Goal: Register for event/course

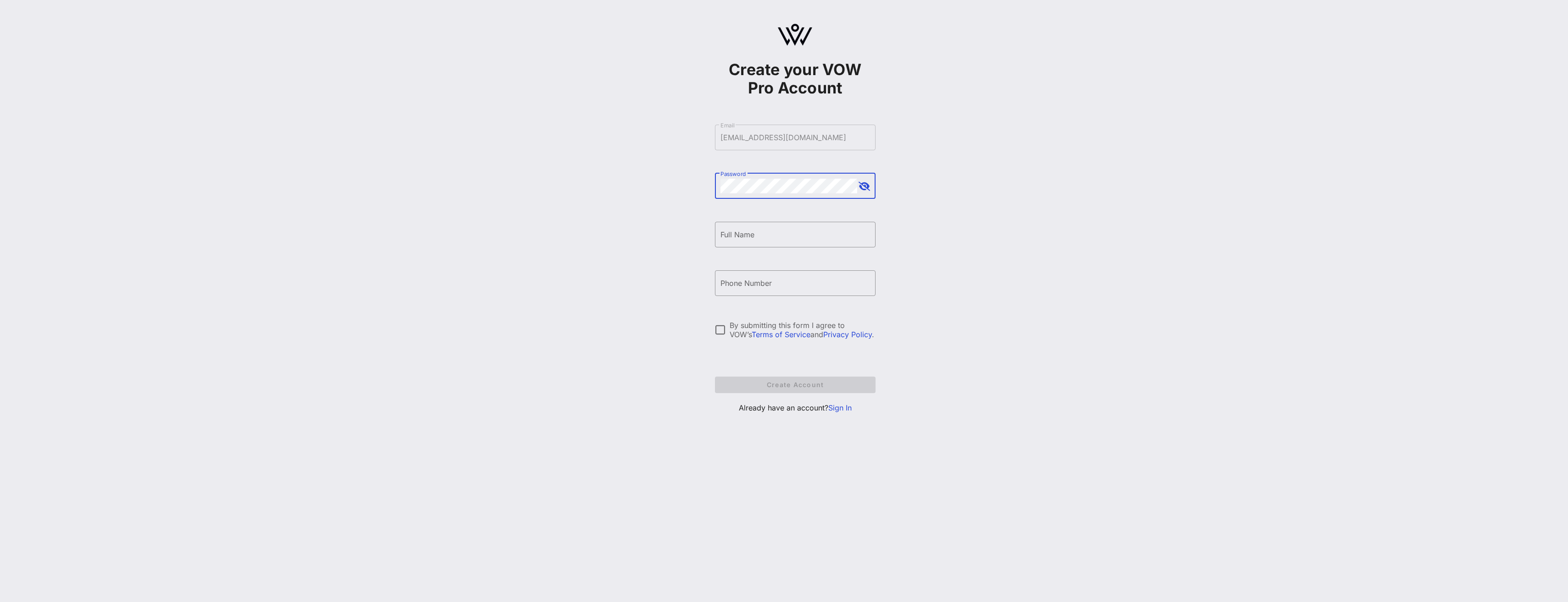
click at [569, 183] on button "append icon" at bounding box center [865, 186] width 12 height 9
click at [569, 183] on button "append icon" at bounding box center [864, 186] width 11 height 9
click at [569, 232] on input "Full Name" at bounding box center [795, 234] width 150 height 15
click at [569, 232] on input "[PERSON_NAME]" at bounding box center [795, 234] width 150 height 15
type input "[PERSON_NAME]"
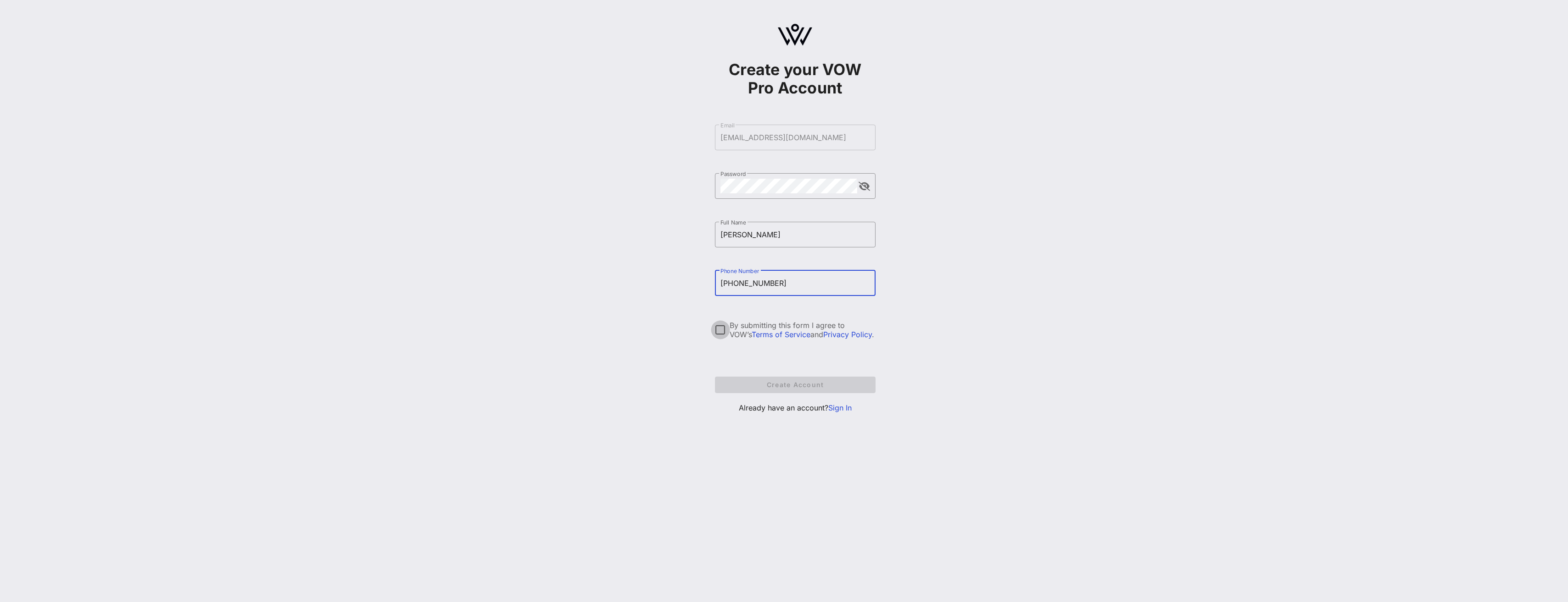
type input "[PHONE_NUMBER]"
click at [569, 302] on div at bounding box center [720, 330] width 16 height 16
click at [569, 302] on span "Create Account" at bounding box center [795, 385] width 146 height 8
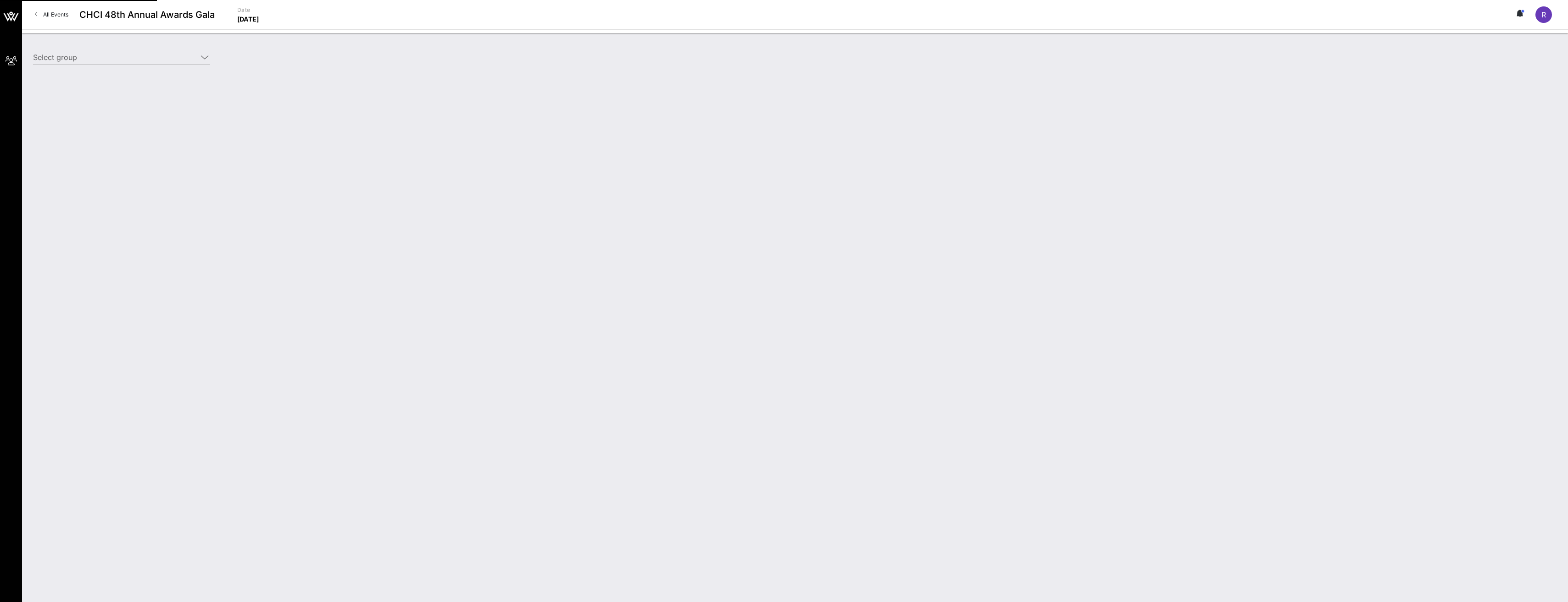
type input "National Association of Broadcasters (NAB) (National Association of Broadcaster…"
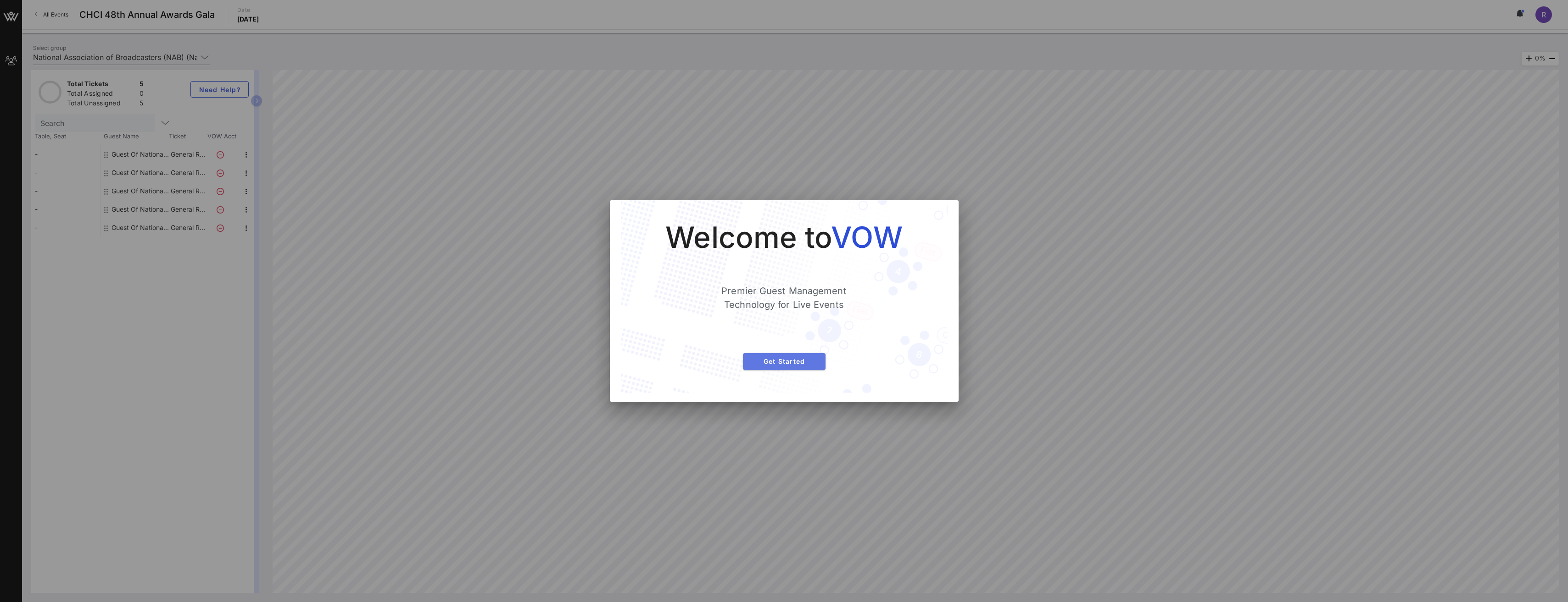
click at [569, 302] on span "Get Started" at bounding box center [784, 362] width 68 height 8
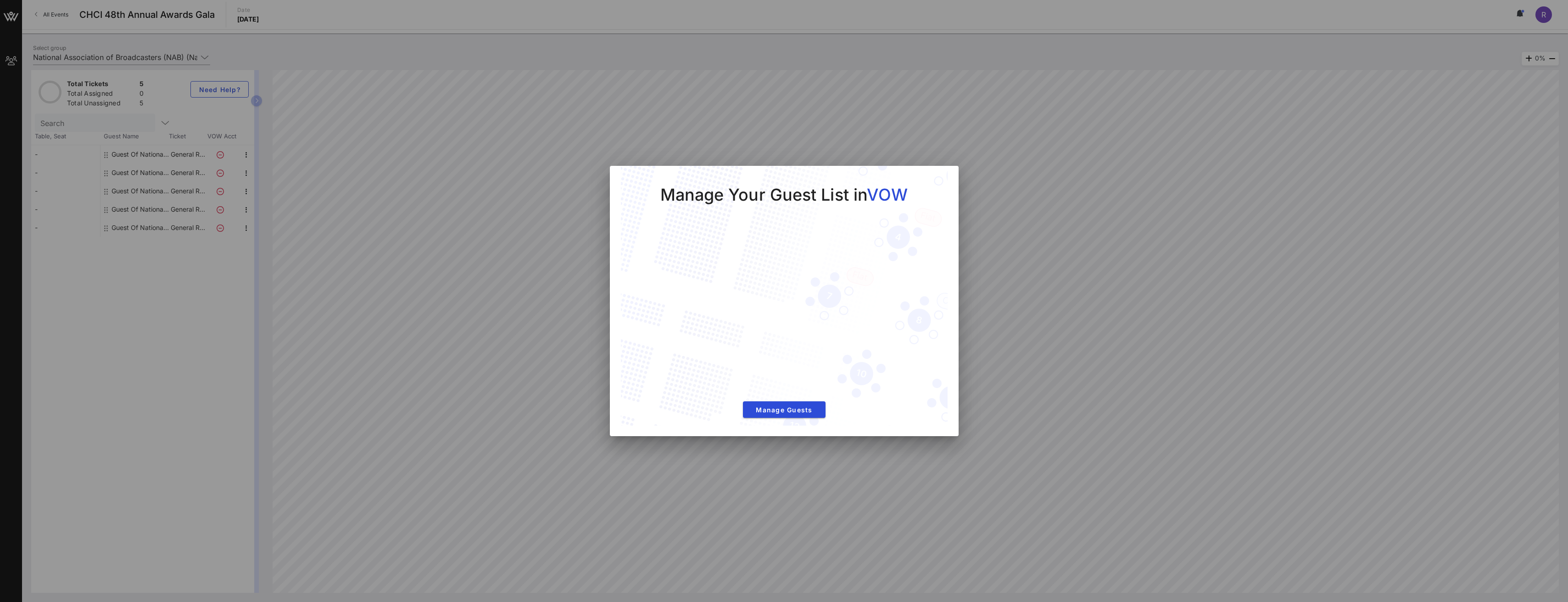
click at [569, 241] on div at bounding box center [784, 301] width 1568 height 602
click at [569, 155] on div at bounding box center [784, 301] width 1568 height 602
click at [516, 145] on div at bounding box center [784, 301] width 1568 height 602
click at [569, 302] on button "Manage Guests" at bounding box center [784, 410] width 83 height 17
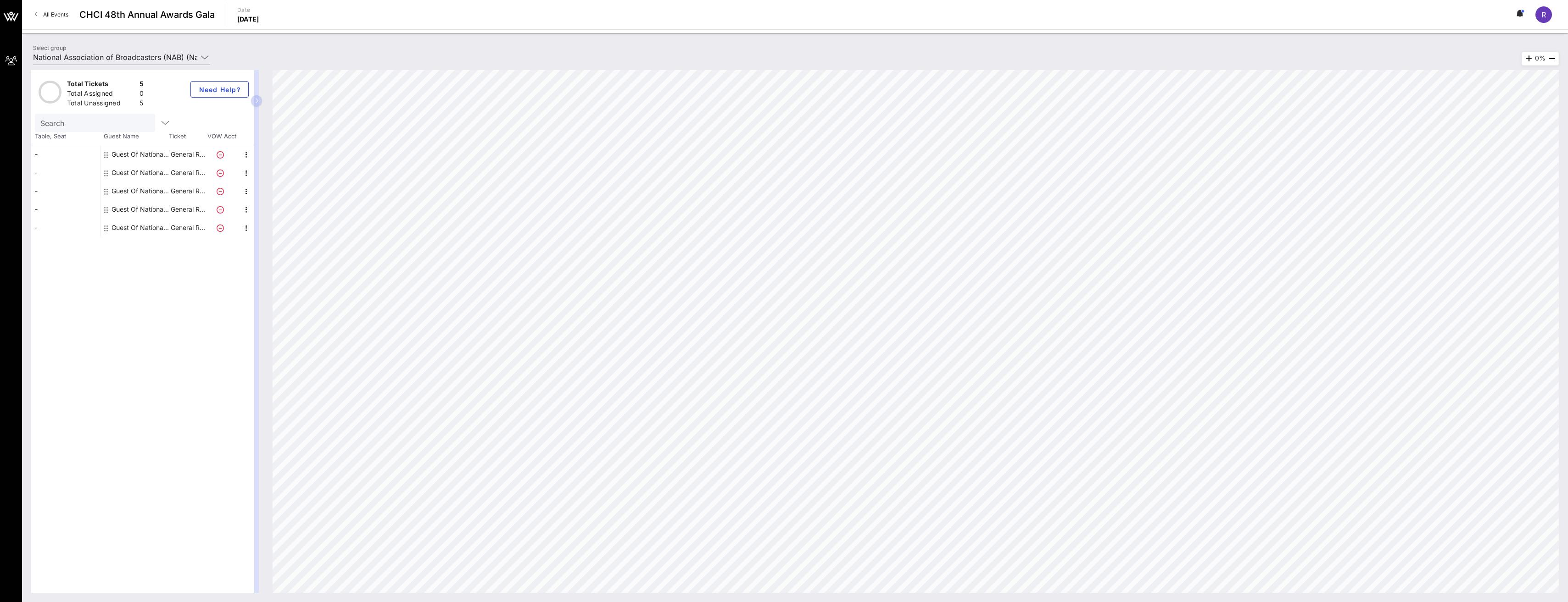
click at [254, 104] on button "button" at bounding box center [256, 101] width 11 height 11
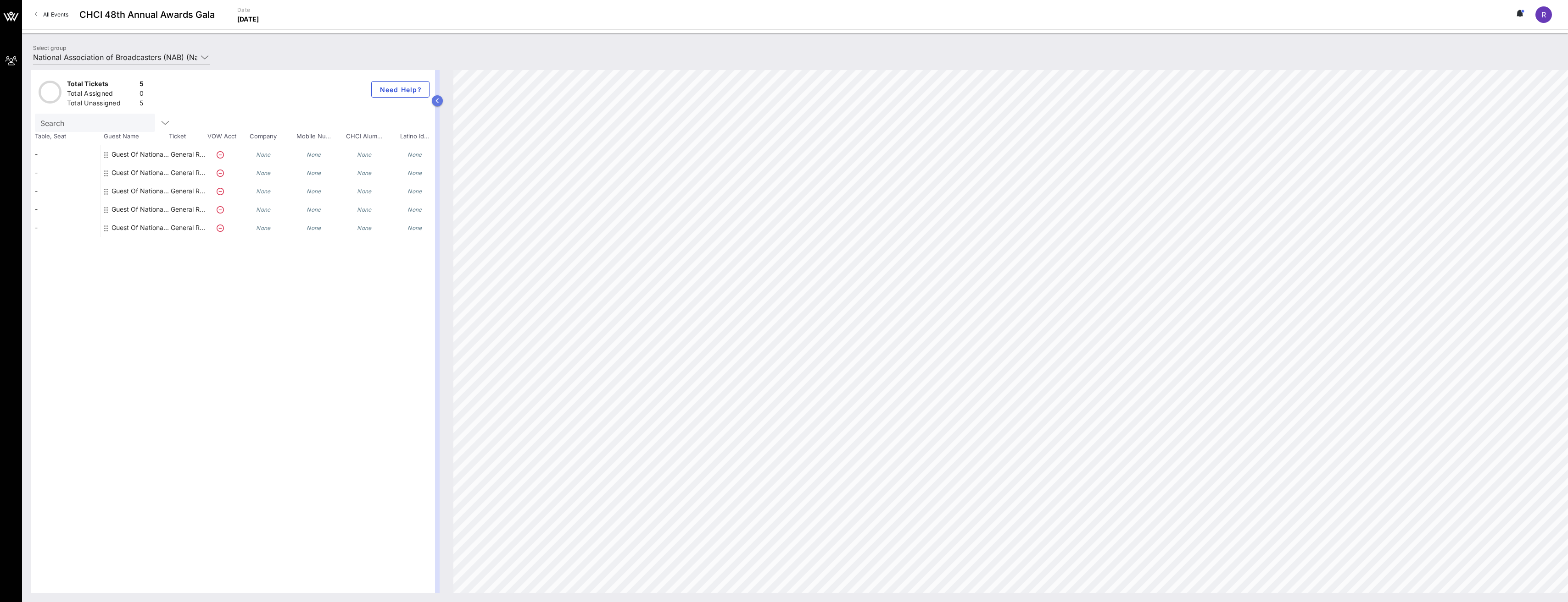
click at [442, 102] on button "button" at bounding box center [437, 101] width 11 height 11
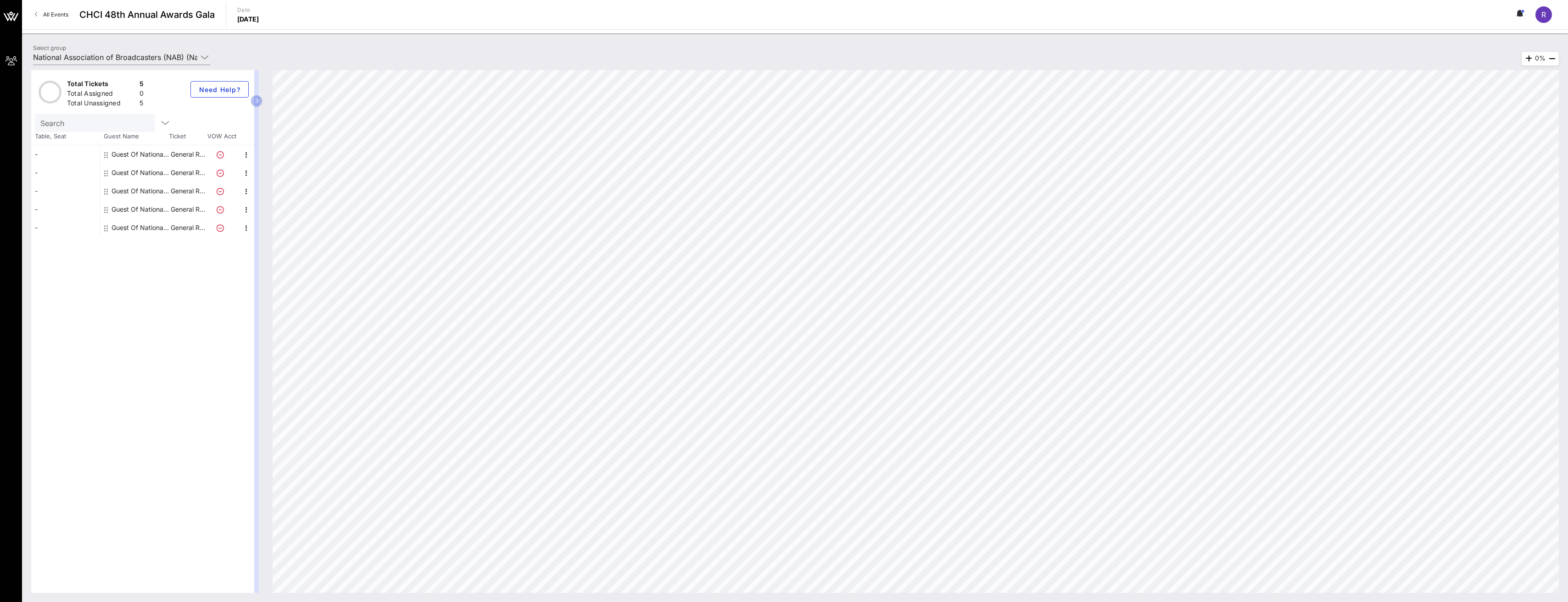
click at [129, 156] on div "Guest Of National Association of Broadcasters (NAB)" at bounding box center [141, 154] width 58 height 18
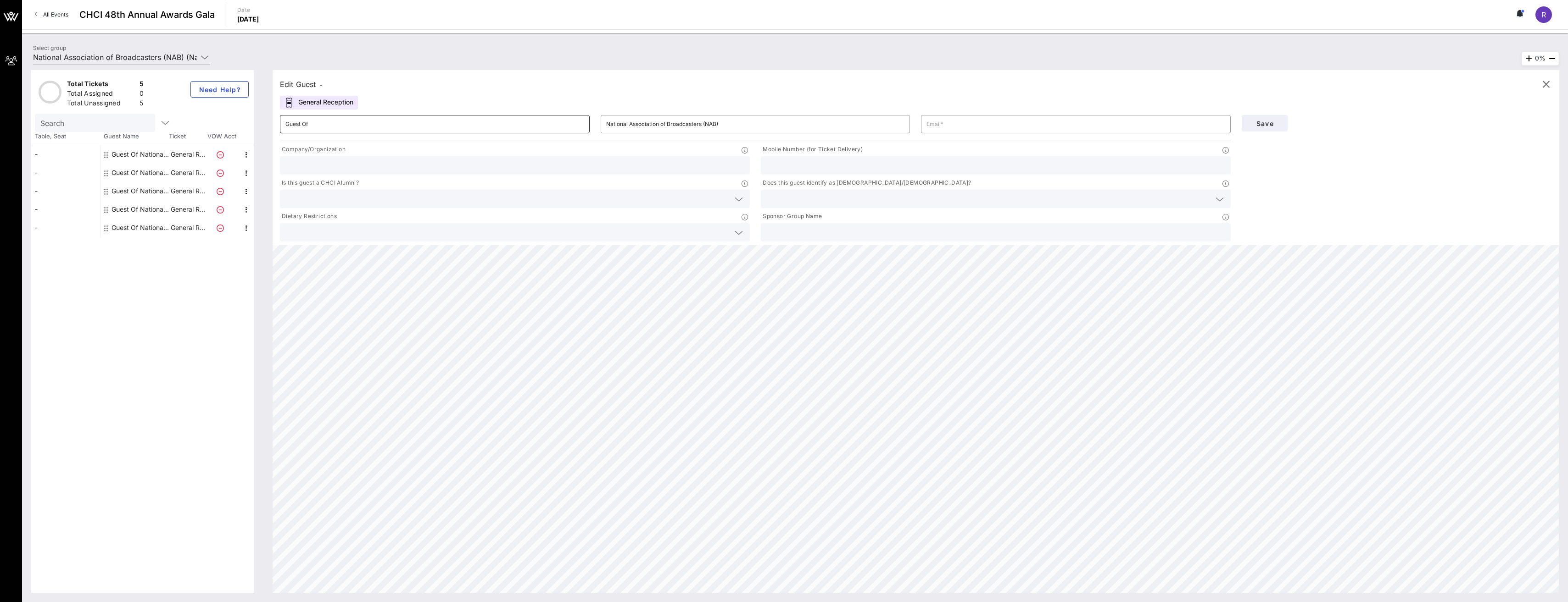
click at [339, 122] on input "Guest Of" at bounding box center [434, 124] width 298 height 15
click at [569, 124] on input "text" at bounding box center [1075, 124] width 298 height 15
type input "[EMAIL_ADDRESS][DOMAIN_NAME]"
type input "NAB"
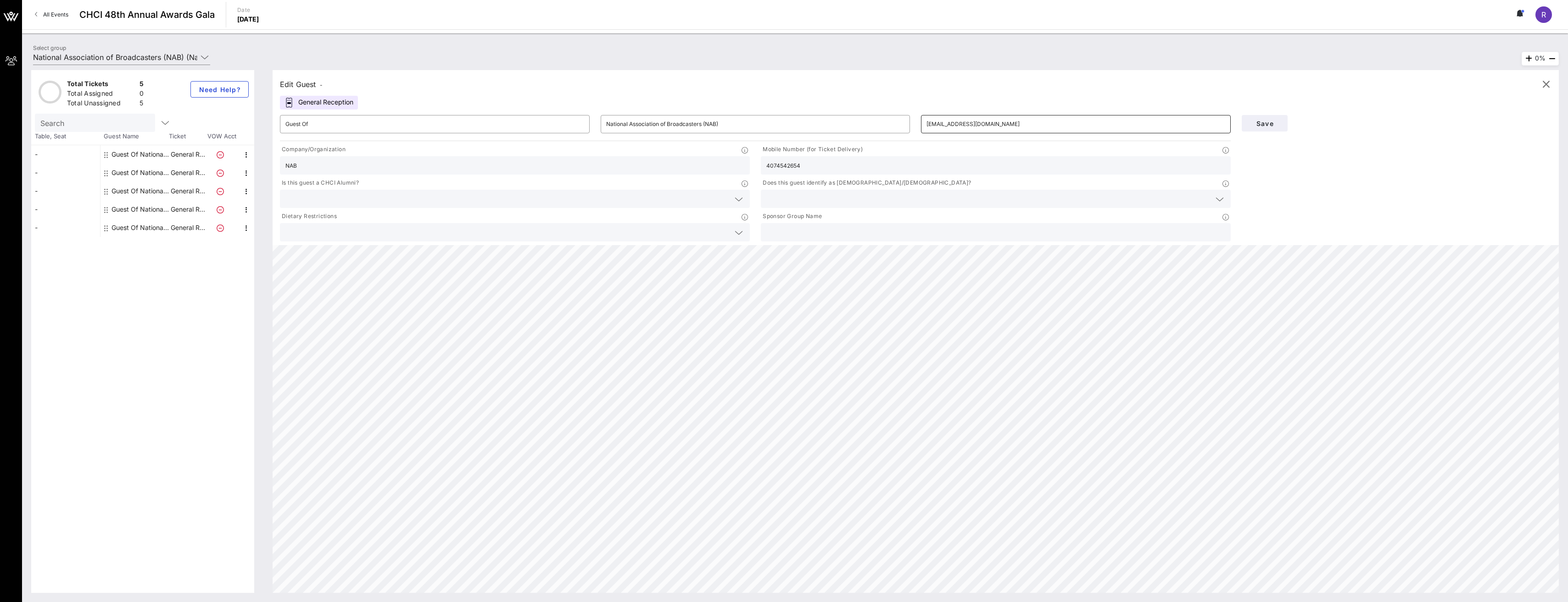
type input "4074542654"
click at [569, 189] on div at bounding box center [515, 198] width 459 height 18
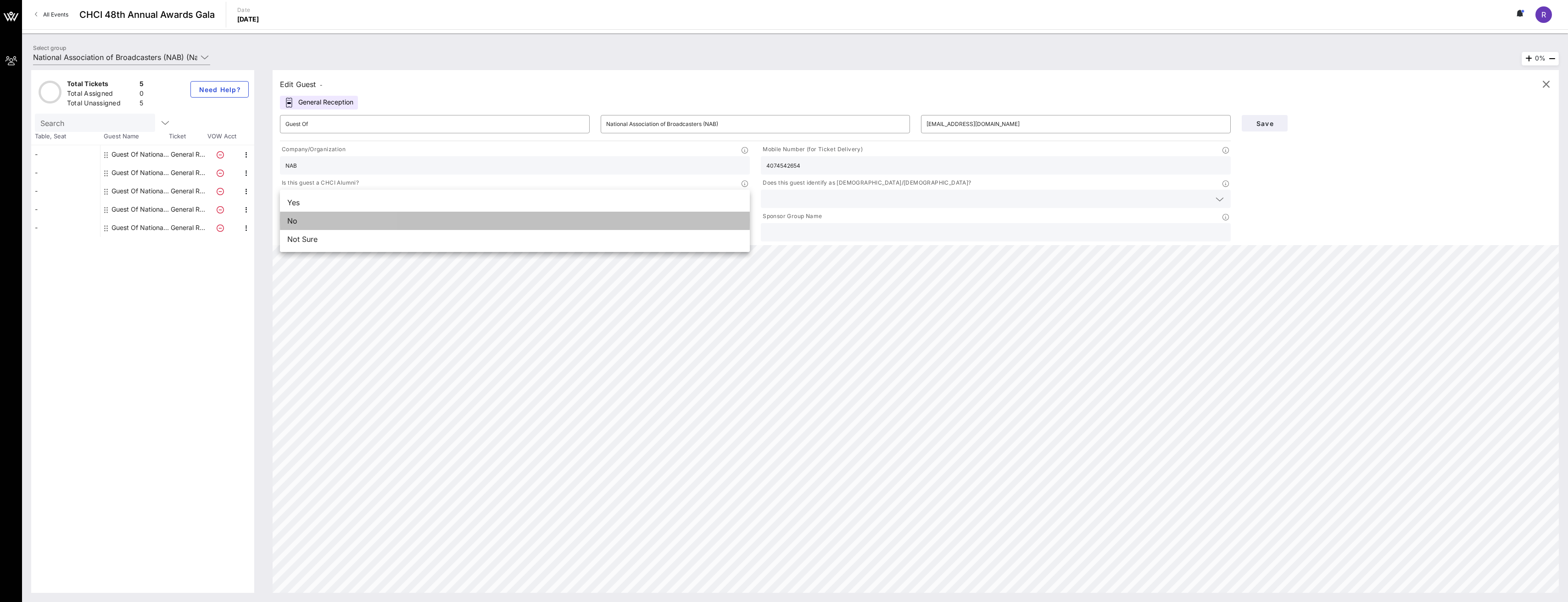
click at [506, 218] on div "No" at bounding box center [515, 221] width 470 height 18
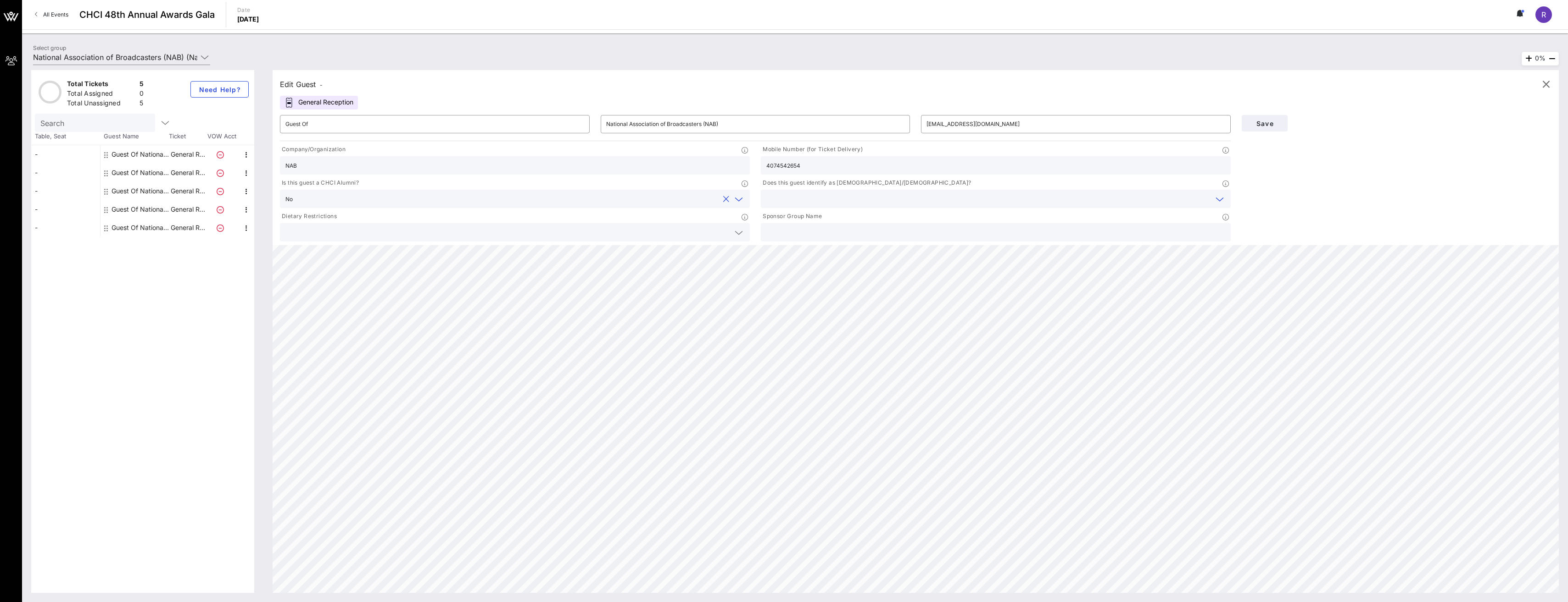
click at [569, 200] on input "text" at bounding box center [987, 199] width 444 height 12
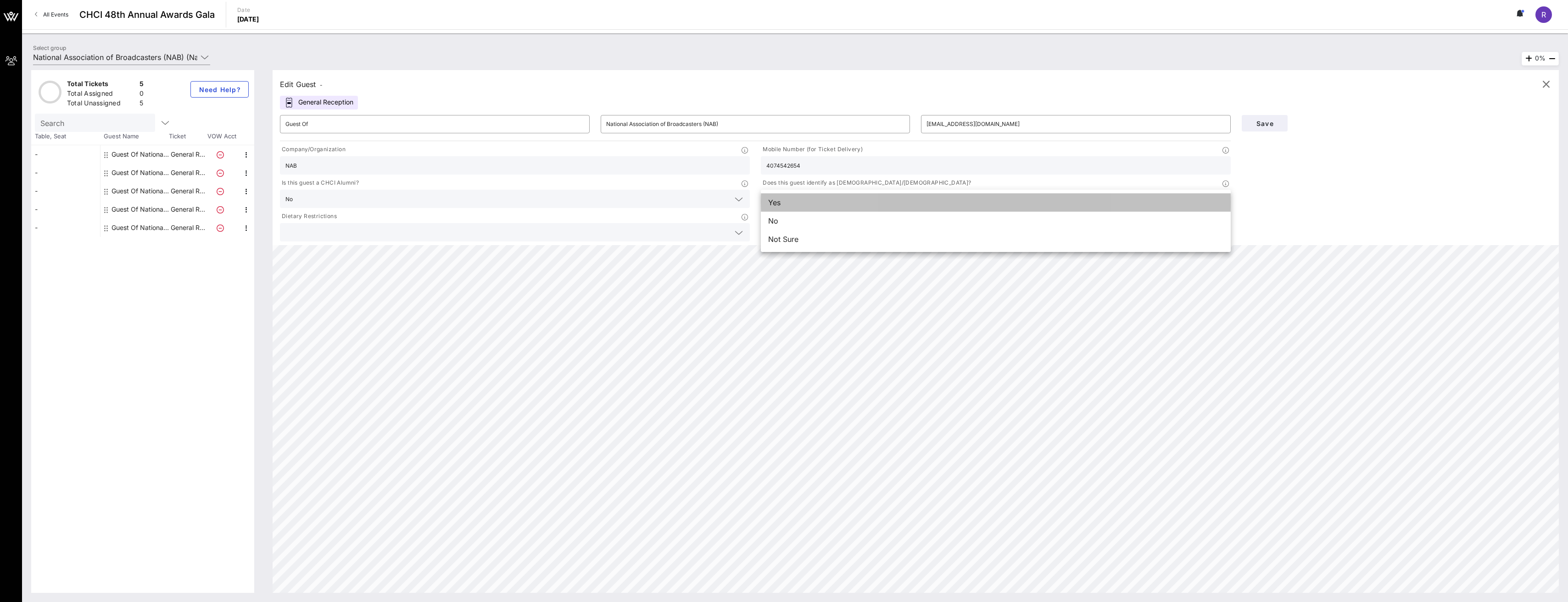
click at [569, 205] on div "Yes" at bounding box center [995, 202] width 470 height 18
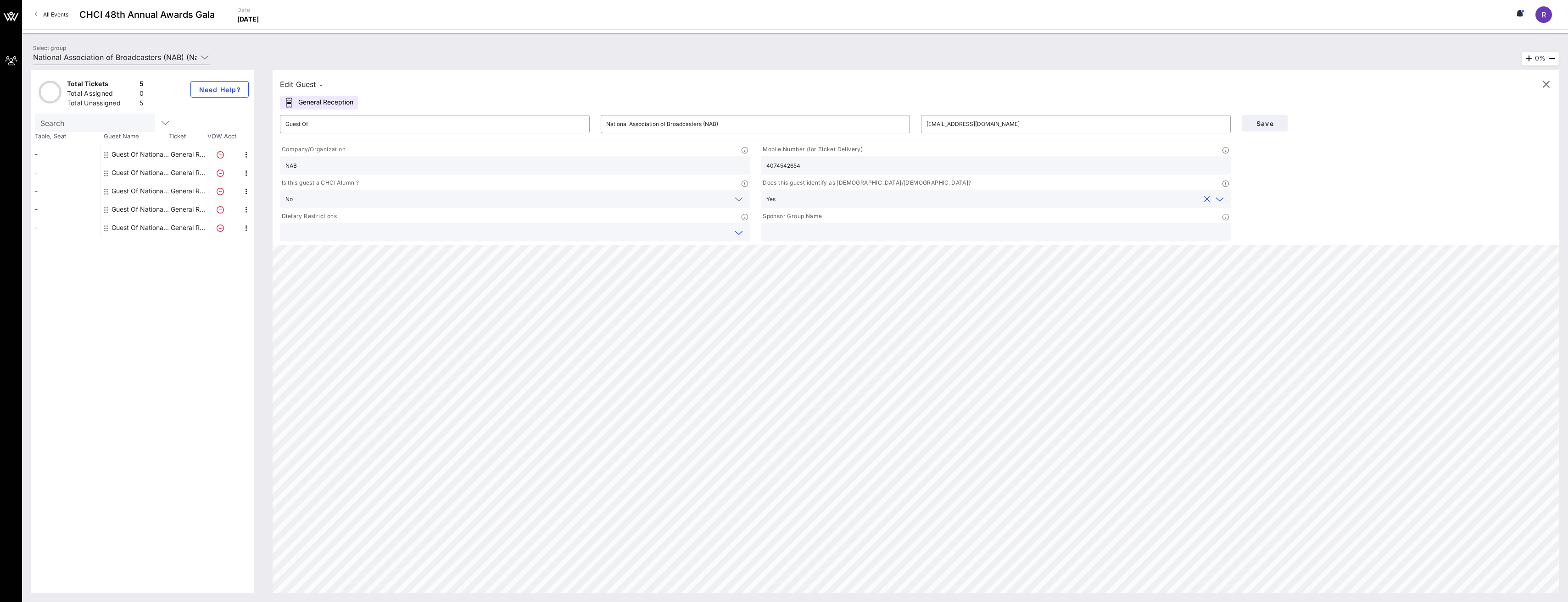
click at [433, 236] on input "text" at bounding box center [507, 232] width 444 height 12
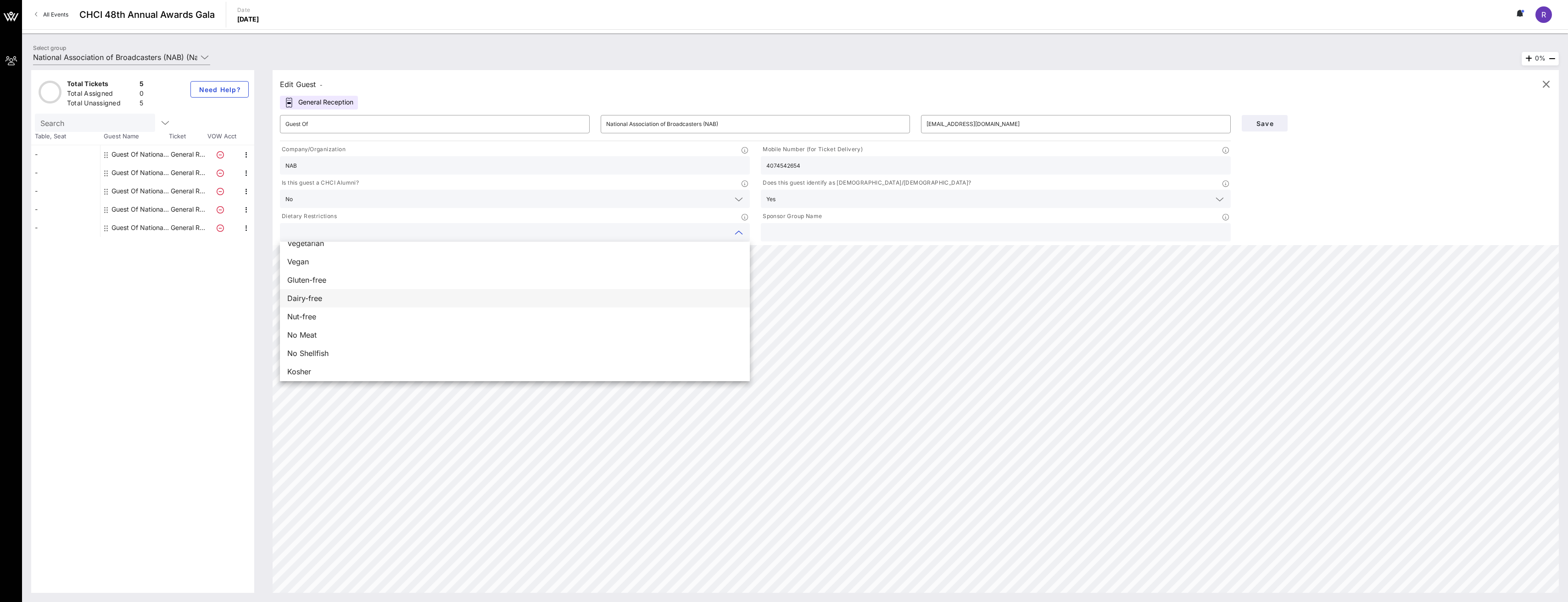
scroll to position [15, 0]
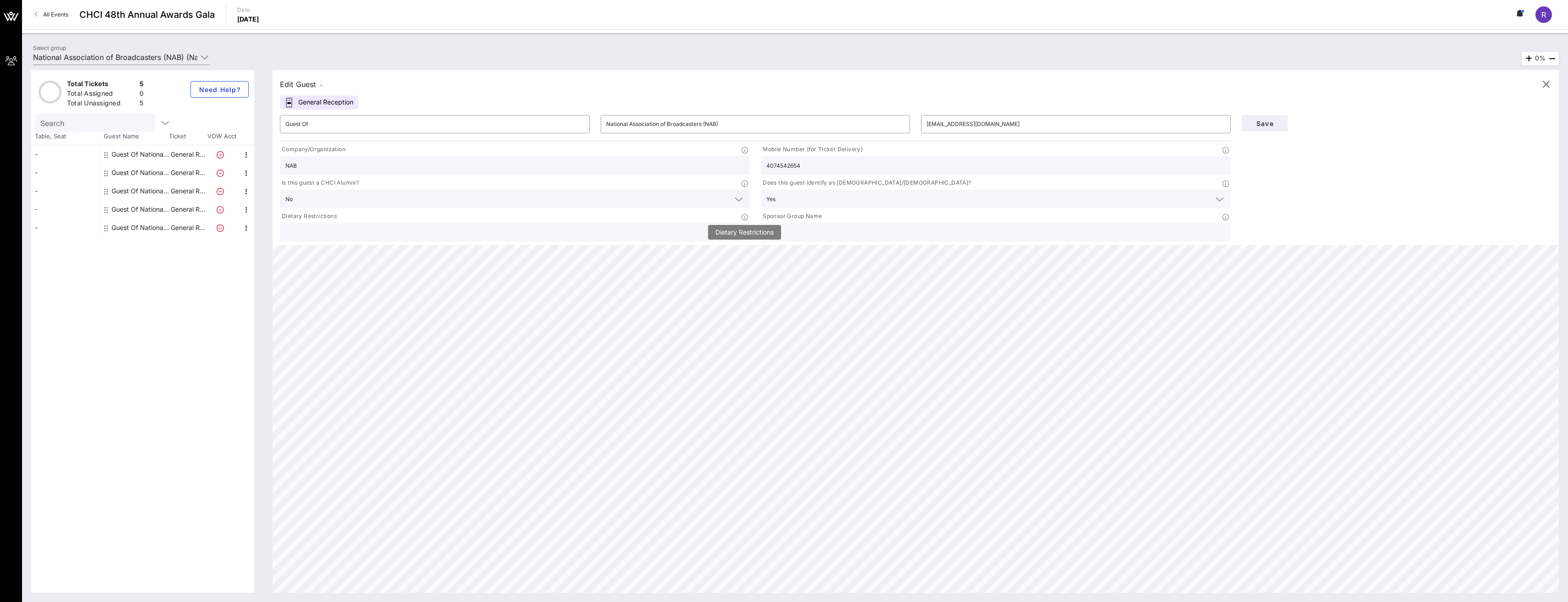
click at [569, 217] on icon at bounding box center [744, 217] width 6 height 6
click at [569, 241] on div at bounding box center [995, 232] width 459 height 18
click at [569, 129] on button "Save" at bounding box center [1265, 123] width 46 height 17
click at [153, 159] on div "Guest Of National Association of Broadcasters (NAB)" at bounding box center [141, 154] width 58 height 18
click at [28, 151] on div "Total Tickets 5 Total Assigned 0 Total Unassigned 5 Need Help? Search Table, Se…" at bounding box center [795, 331] width 1546 height 541
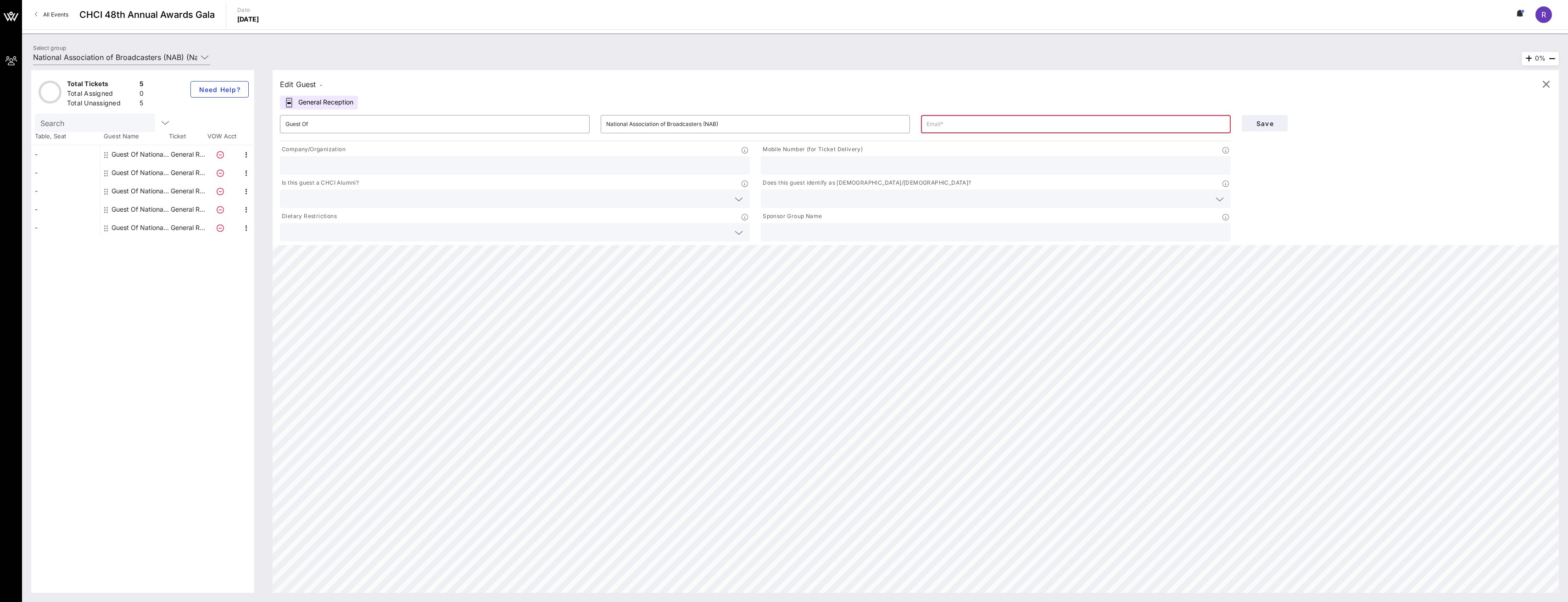
click at [41, 154] on div "-" at bounding box center [65, 154] width 69 height 18
click at [569, 83] on icon "button" at bounding box center [1545, 84] width 11 height 11
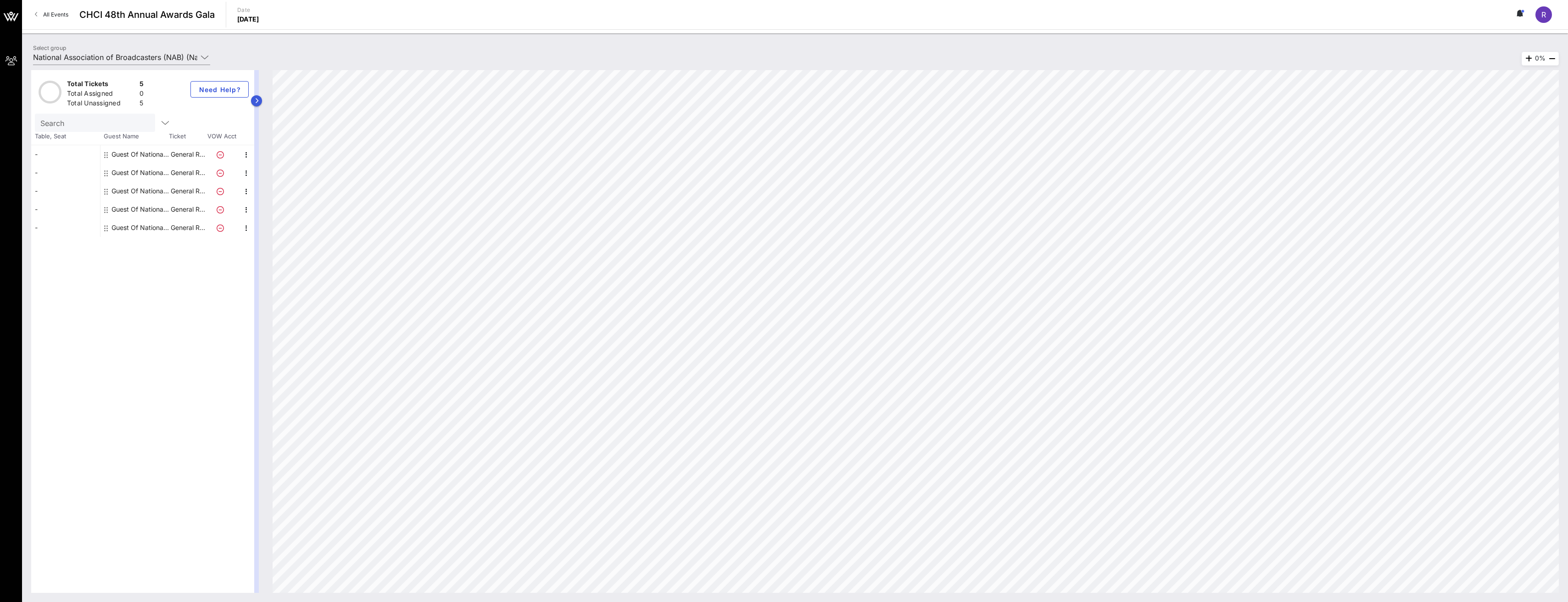
click at [261, 102] on div "Total Tickets 5 Total Assigned 0 Total Unassigned 5 Need Help? Search Table, Se…" at bounding box center [794, 331] width 1527 height 523
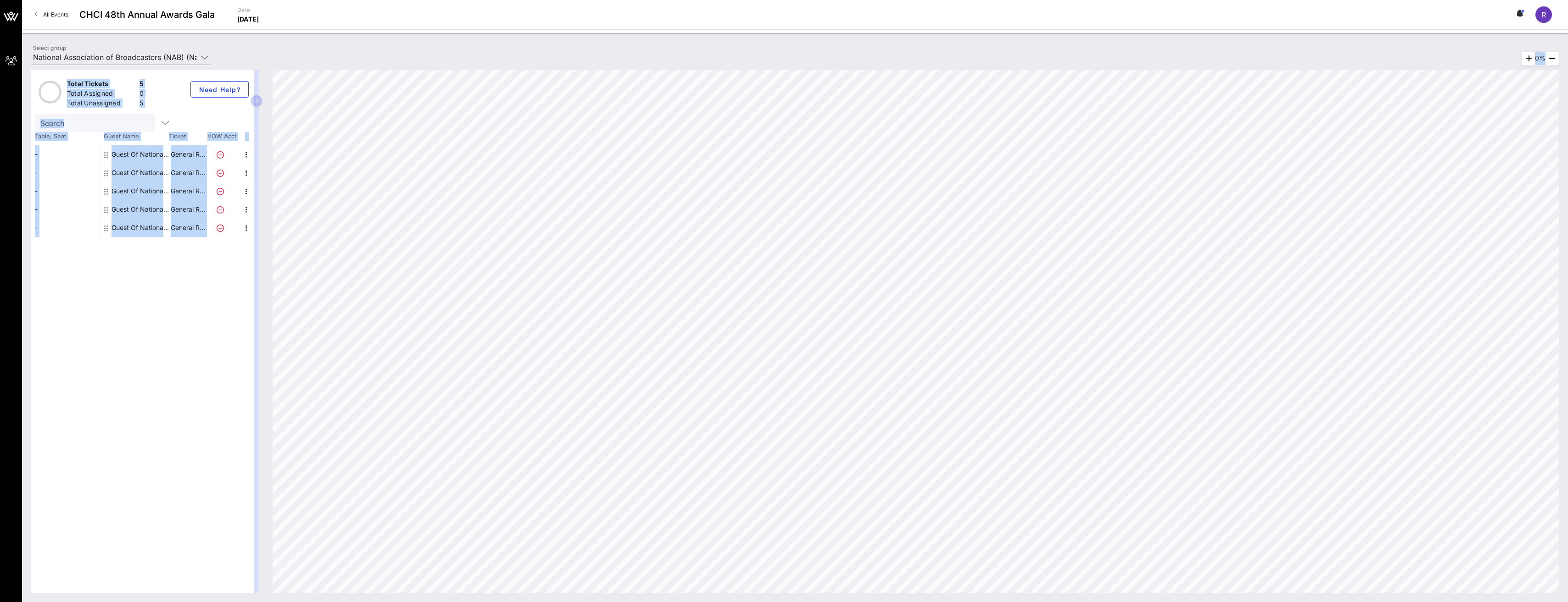
click at [260, 102] on button "button" at bounding box center [256, 101] width 11 height 11
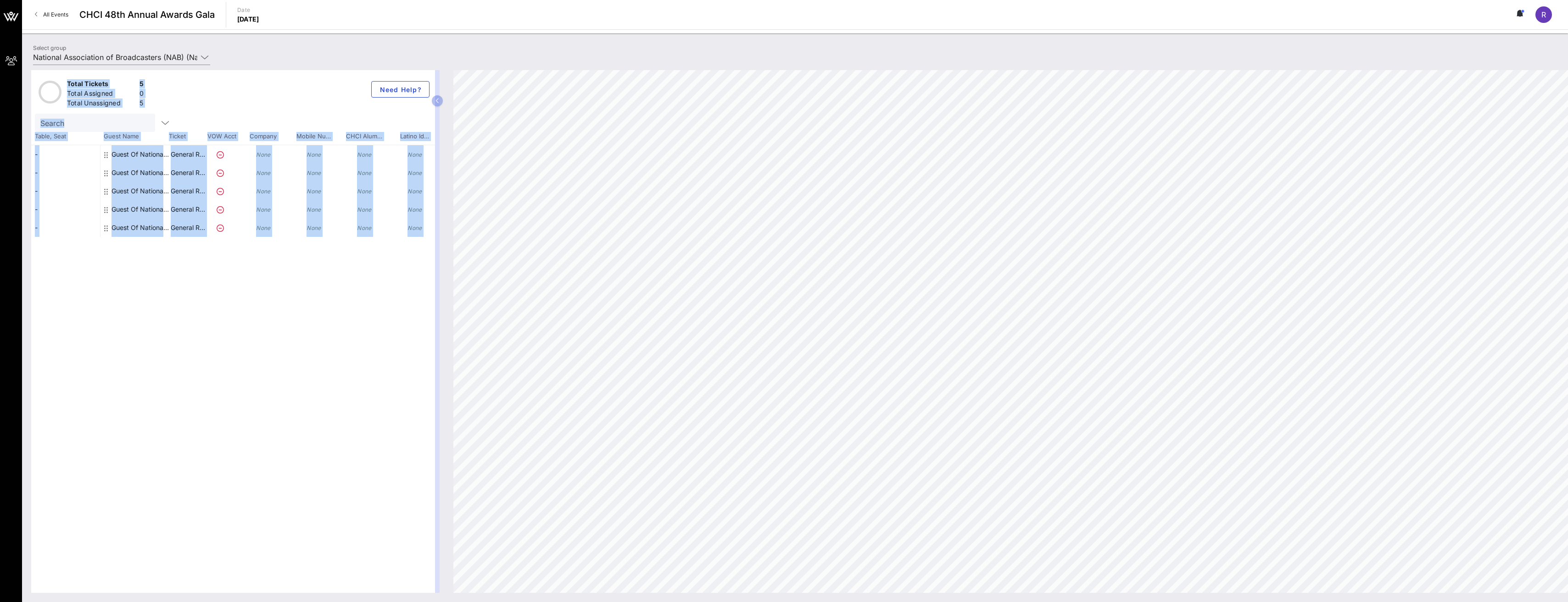
click at [384, 302] on div "Total Tickets 5 Total Assigned 0 Total Unassigned 5 Need Help? Search Table, Se…" at bounding box center [232, 331] width 404 height 523
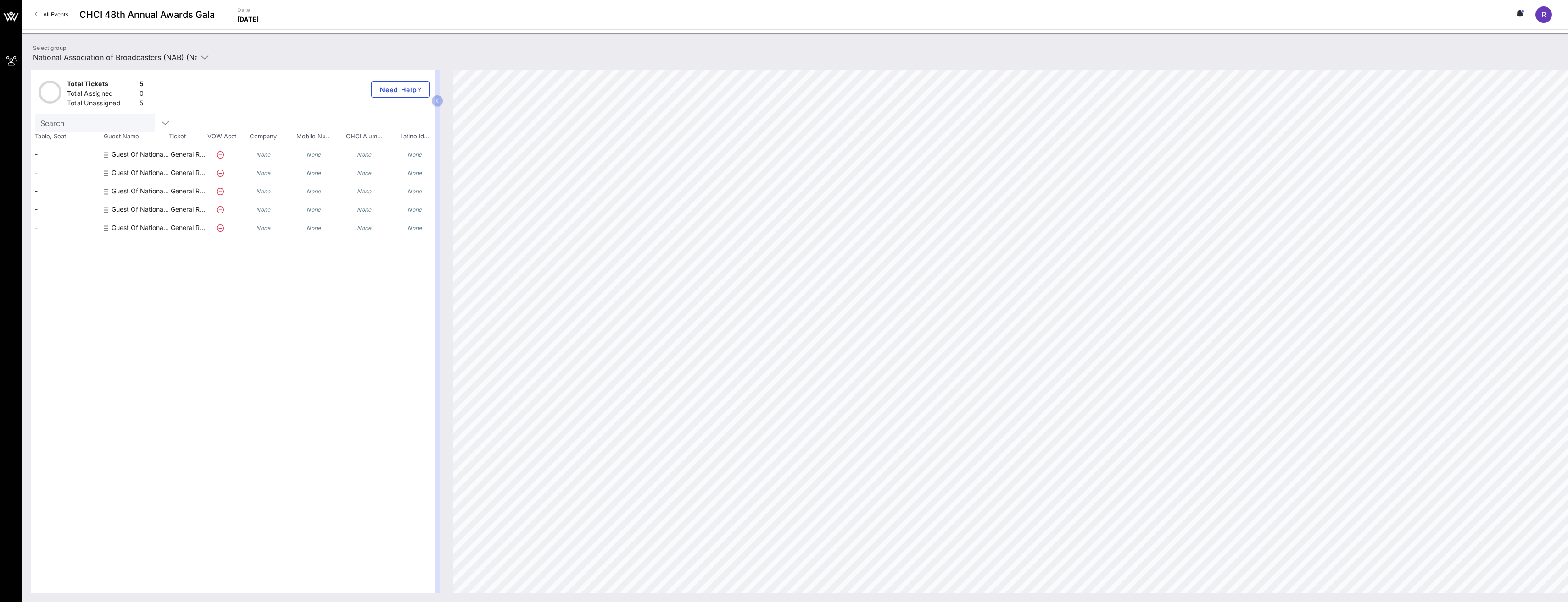
click at [235, 55] on div "Select group National Association of Broadcasters (NAB) (National Association o…" at bounding box center [795, 59] width 1535 height 32
click at [62, 125] on input "text" at bounding box center [94, 123] width 108 height 12
click at [59, 137] on span "Table, Seat" at bounding box center [65, 136] width 69 height 9
click at [434, 99] on button "button" at bounding box center [437, 101] width 11 height 11
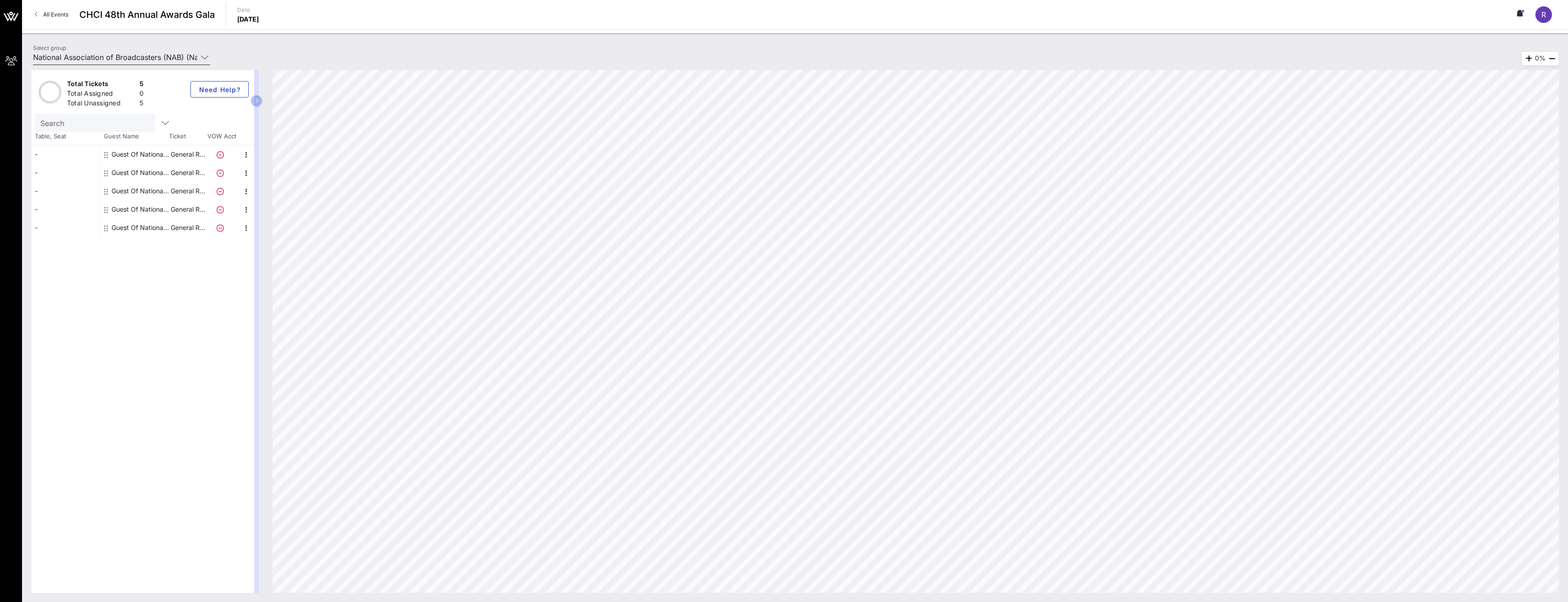
drag, startPoint x: 168, startPoint y: 60, endPoint x: 173, endPoint y: 61, distance: 5.1
click at [169, 60] on input "National Association of Broadcasters (NAB) (National Association of Broadcaster…" at bounding box center [115, 57] width 165 height 15
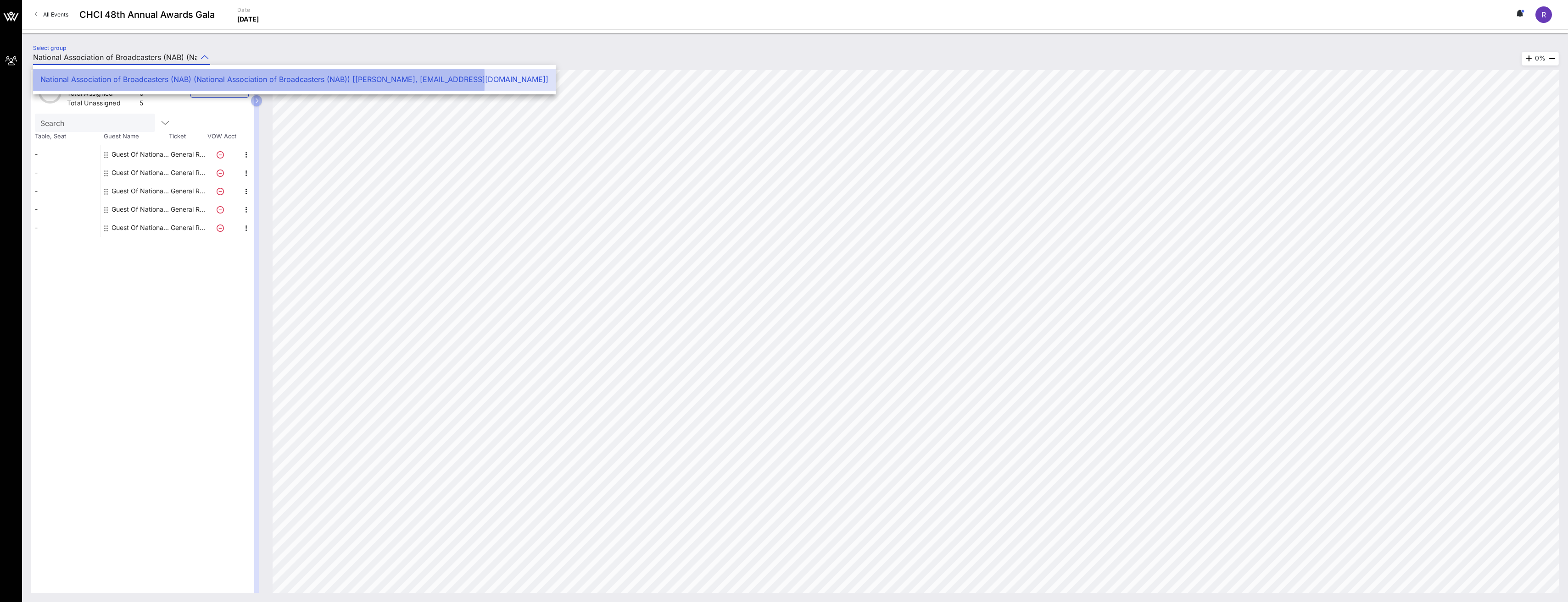
click at [185, 84] on div "National Association of Broadcasters (NAB) (National Association of Broadcaster…" at bounding box center [293, 79] width 508 height 9
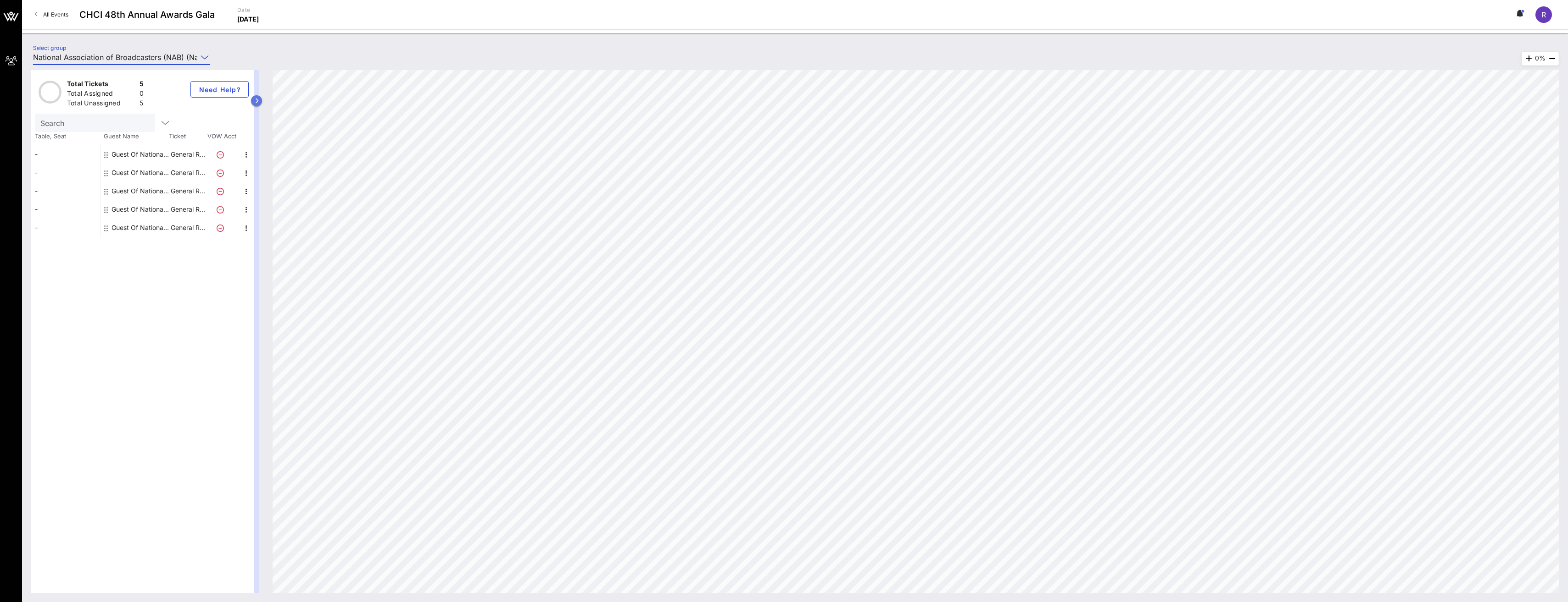
click at [257, 102] on icon "button" at bounding box center [256, 101] width 4 height 6
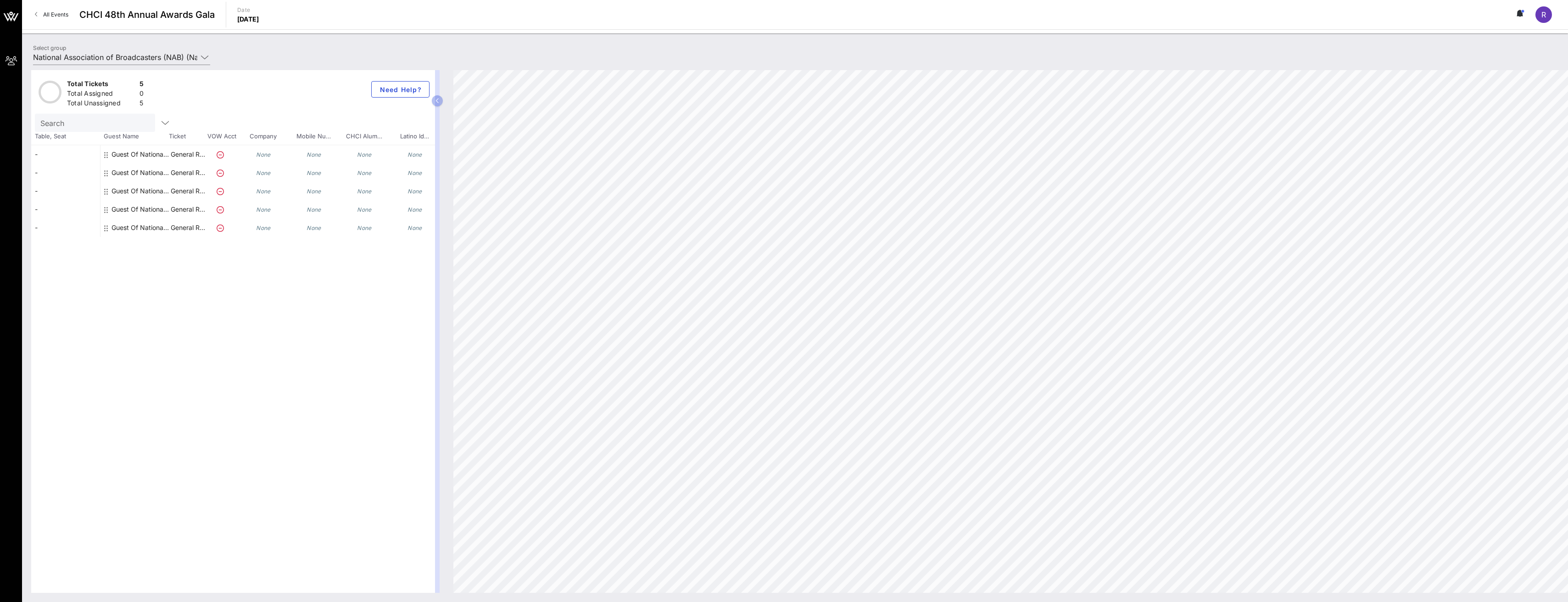
click at [72, 124] on input "Search" at bounding box center [94, 123] width 108 height 12
click at [160, 125] on icon "button" at bounding box center [165, 123] width 11 height 11
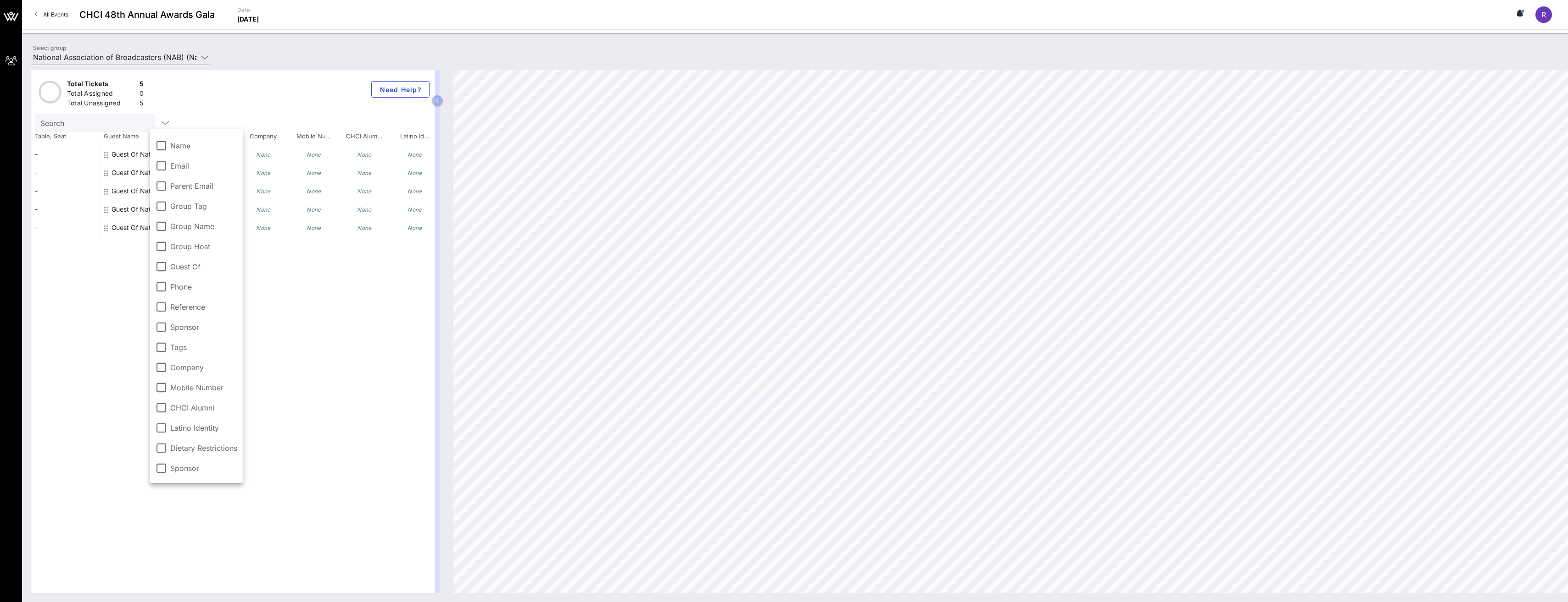
click at [108, 123] on input "Search" at bounding box center [94, 123] width 108 height 12
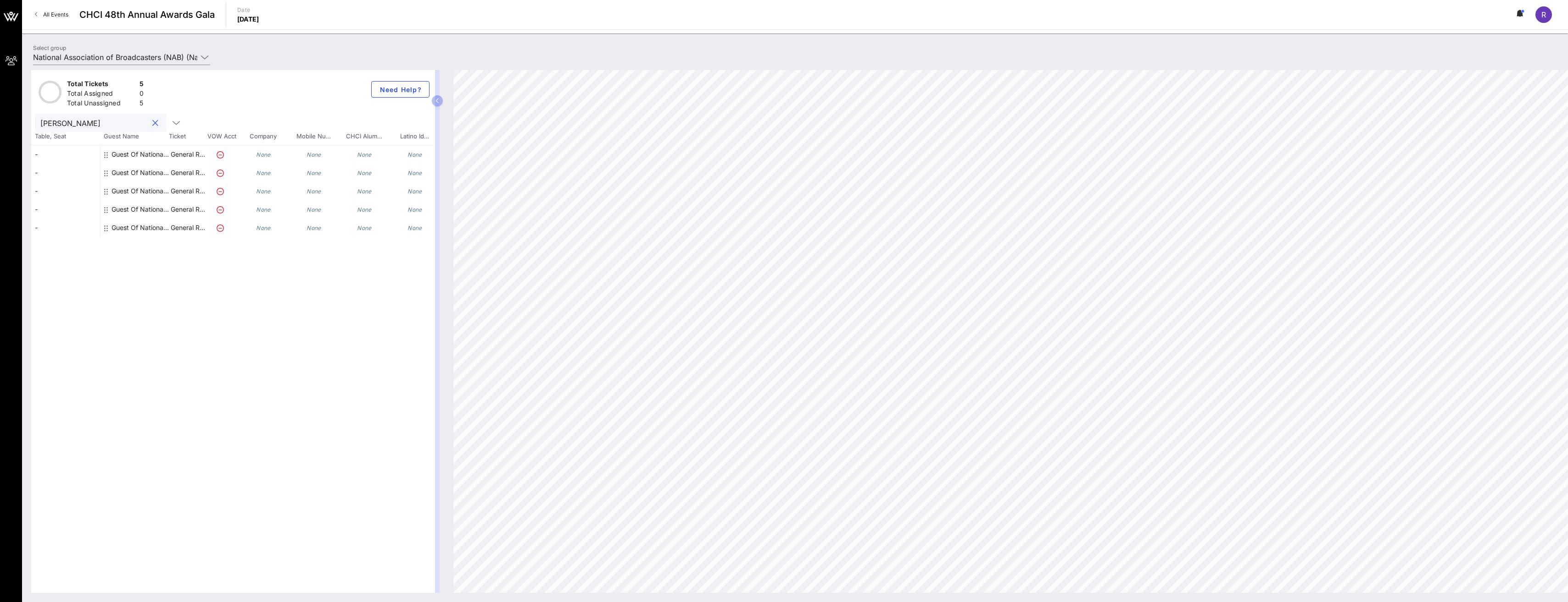
type input "[PERSON_NAME]"
click at [153, 122] on button "clear icon" at bounding box center [156, 123] width 6 height 9
click at [161, 124] on icon "button" at bounding box center [165, 123] width 11 height 11
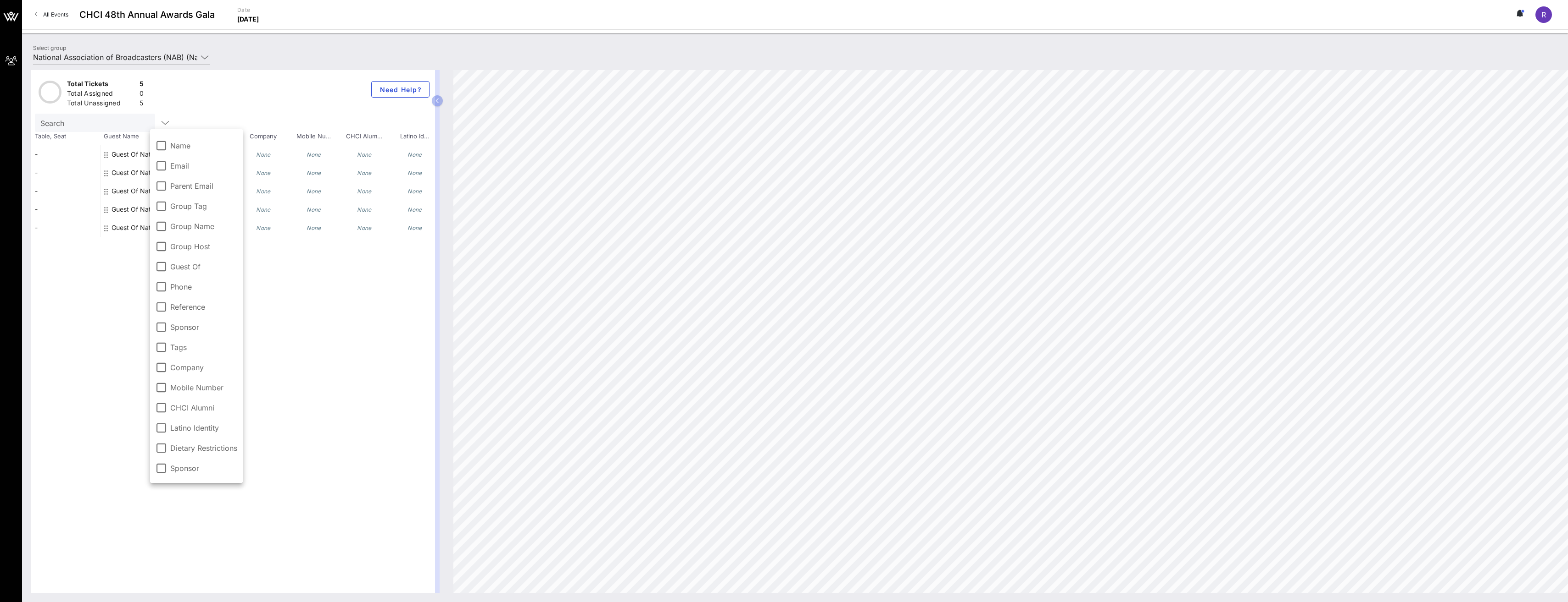
click at [178, 147] on label "Name" at bounding box center [203, 146] width 67 height 9
click at [173, 164] on label "Email" at bounding box center [203, 165] width 67 height 9
click at [83, 121] on input "text" at bounding box center [94, 123] width 108 height 12
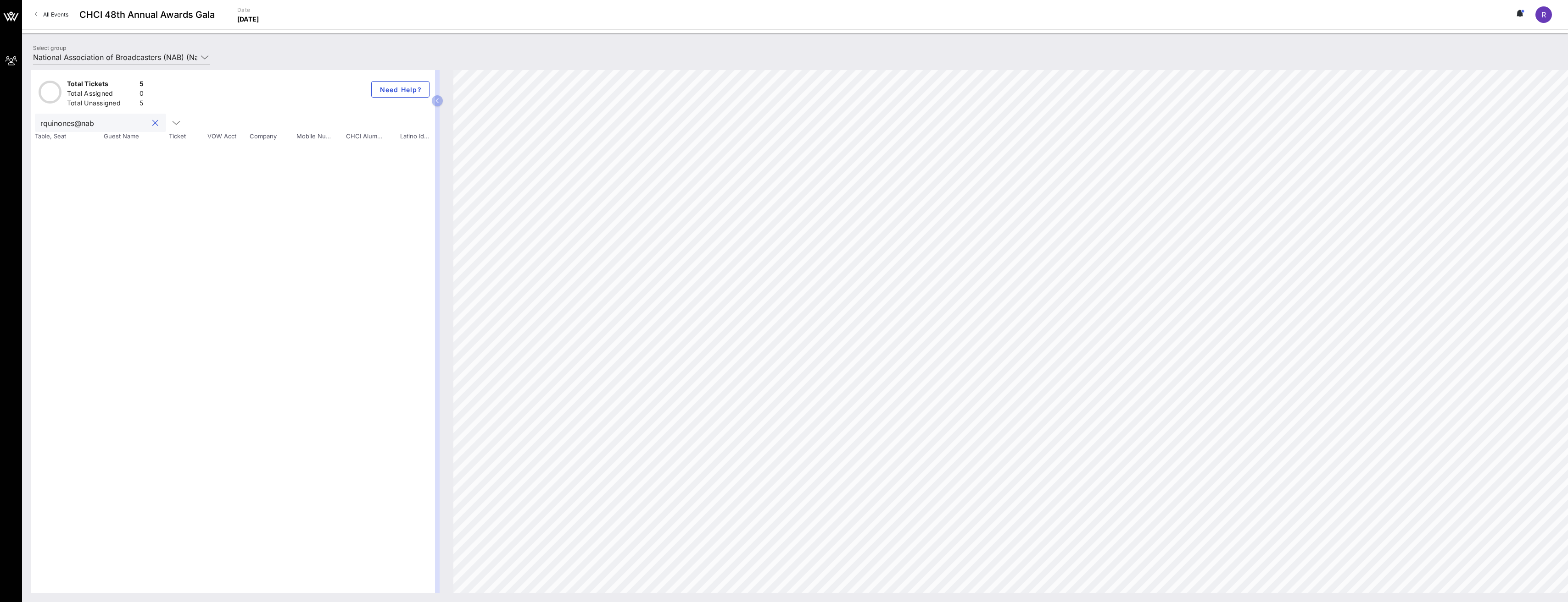
type input "rquinones@nab"
click at [153, 121] on button "clear icon" at bounding box center [156, 123] width 6 height 9
click at [161, 122] on icon "button" at bounding box center [165, 123] width 11 height 11
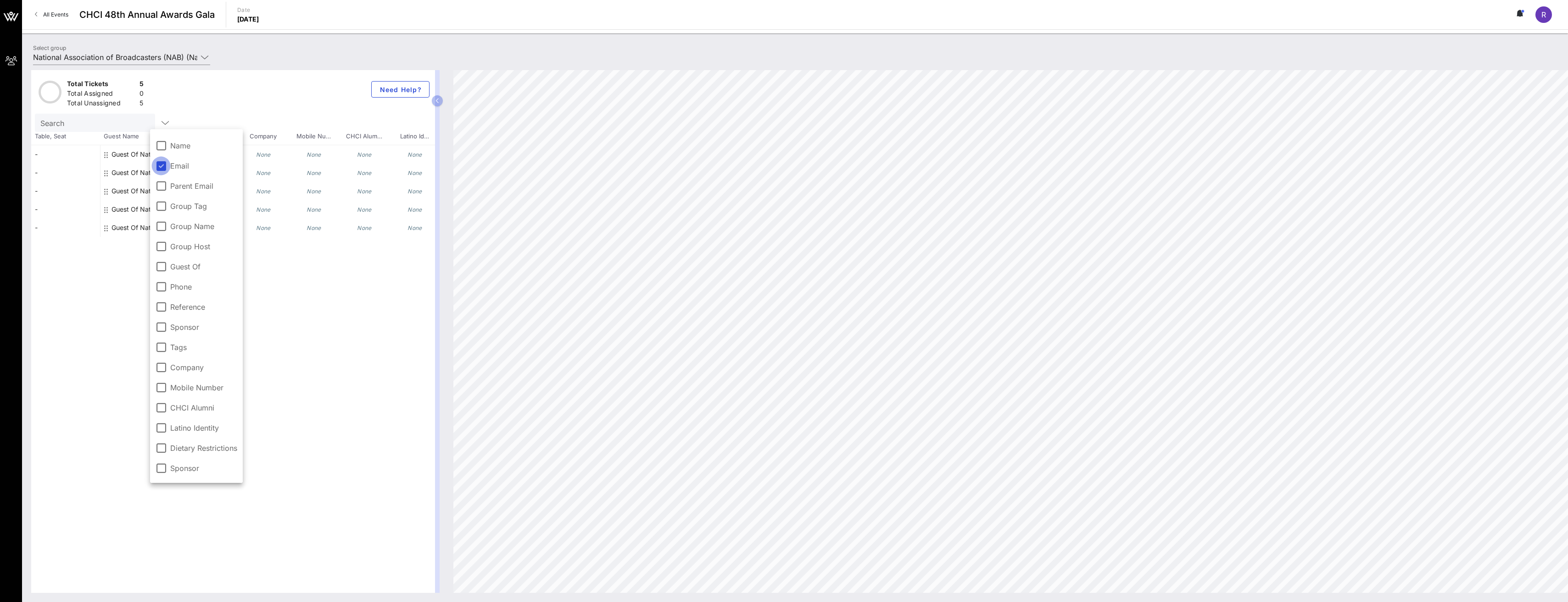
click at [160, 172] on div at bounding box center [162, 166] width 16 height 16
click at [190, 97] on div "Total Tickets 5 Total Assigned 0 Total Unassigned 5 Need Help?" at bounding box center [232, 92] width 404 height 44
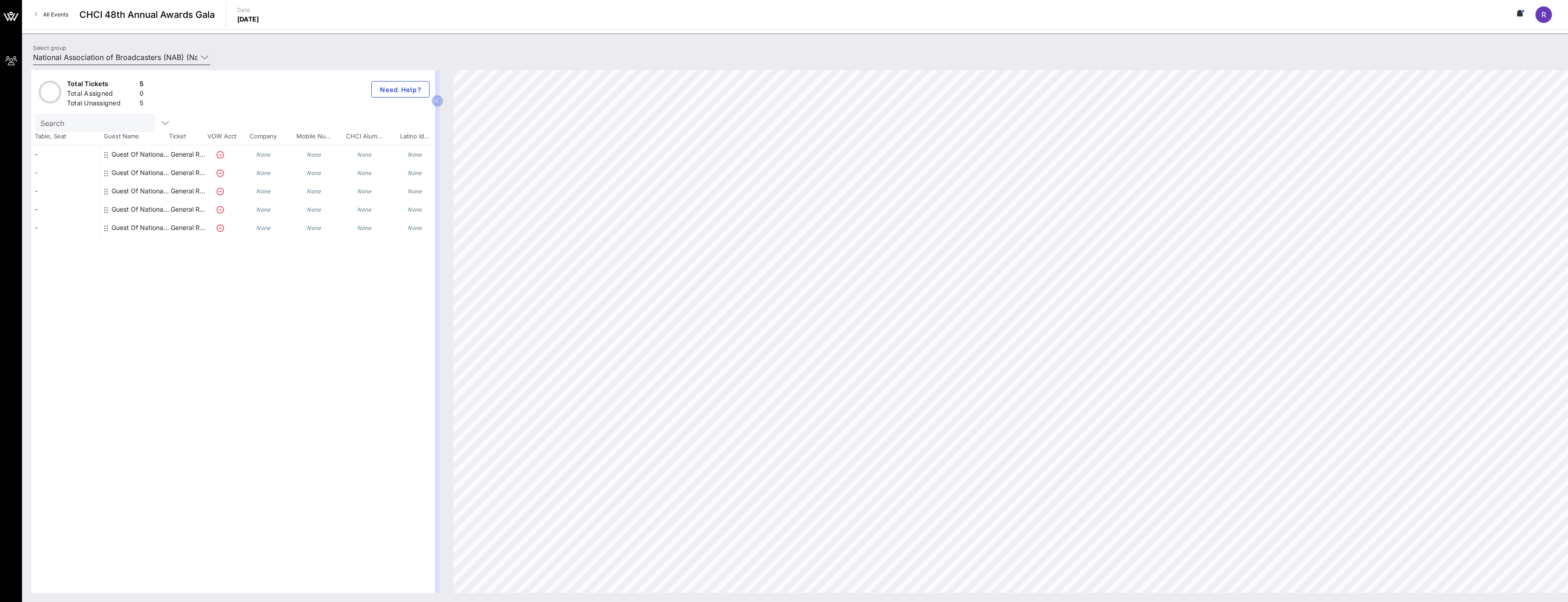
click at [202, 54] on icon at bounding box center [204, 57] width 8 height 11
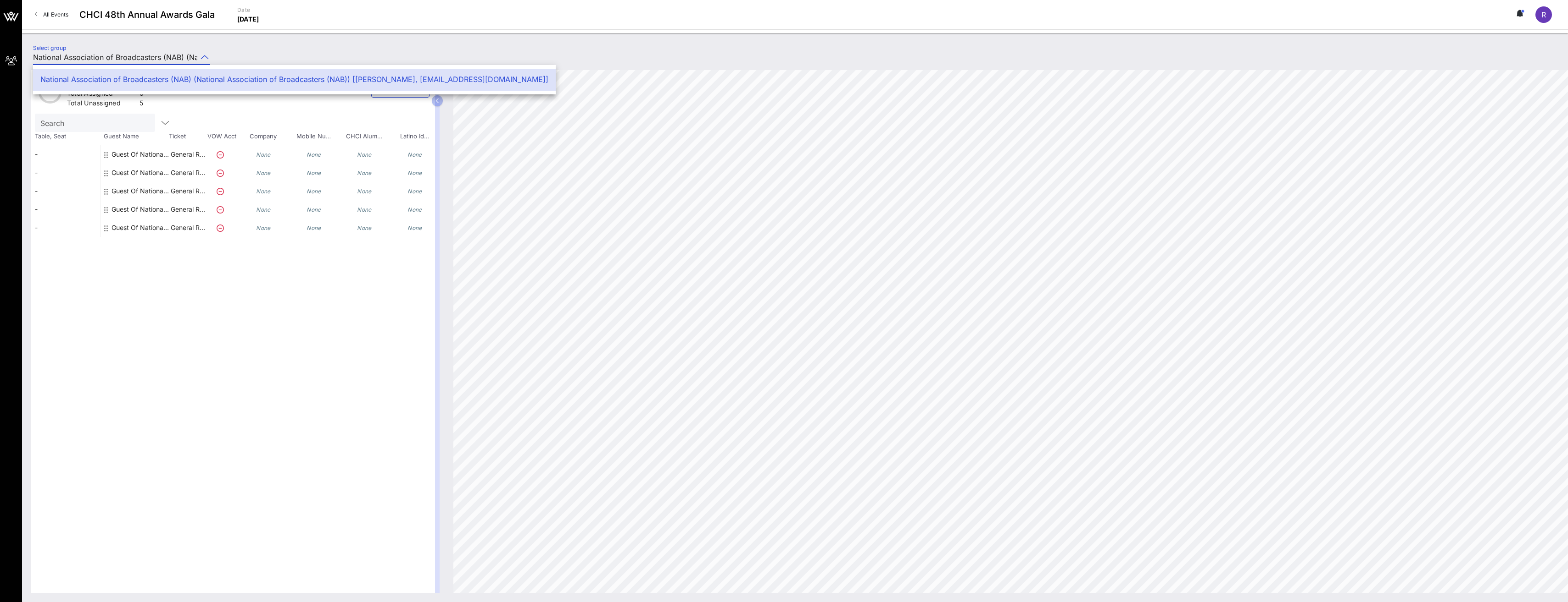
click at [202, 55] on icon at bounding box center [204, 57] width 8 height 11
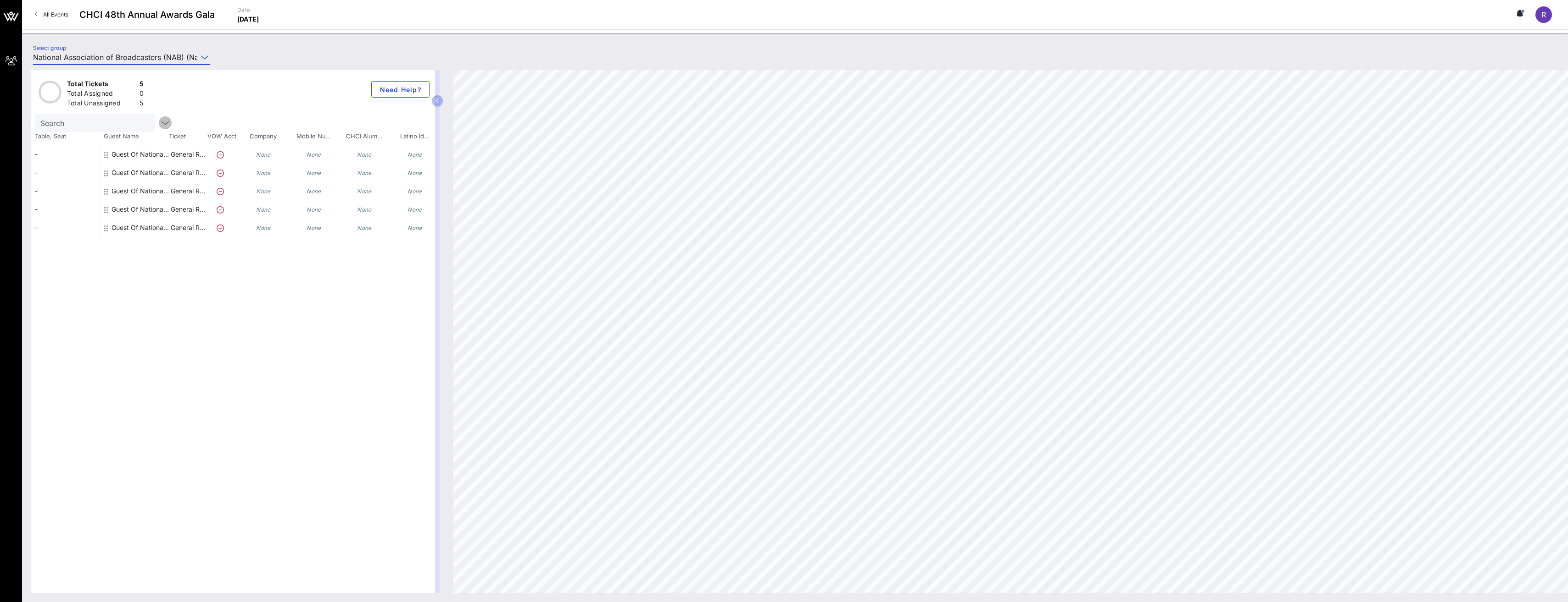
click at [160, 124] on icon "button" at bounding box center [165, 123] width 11 height 11
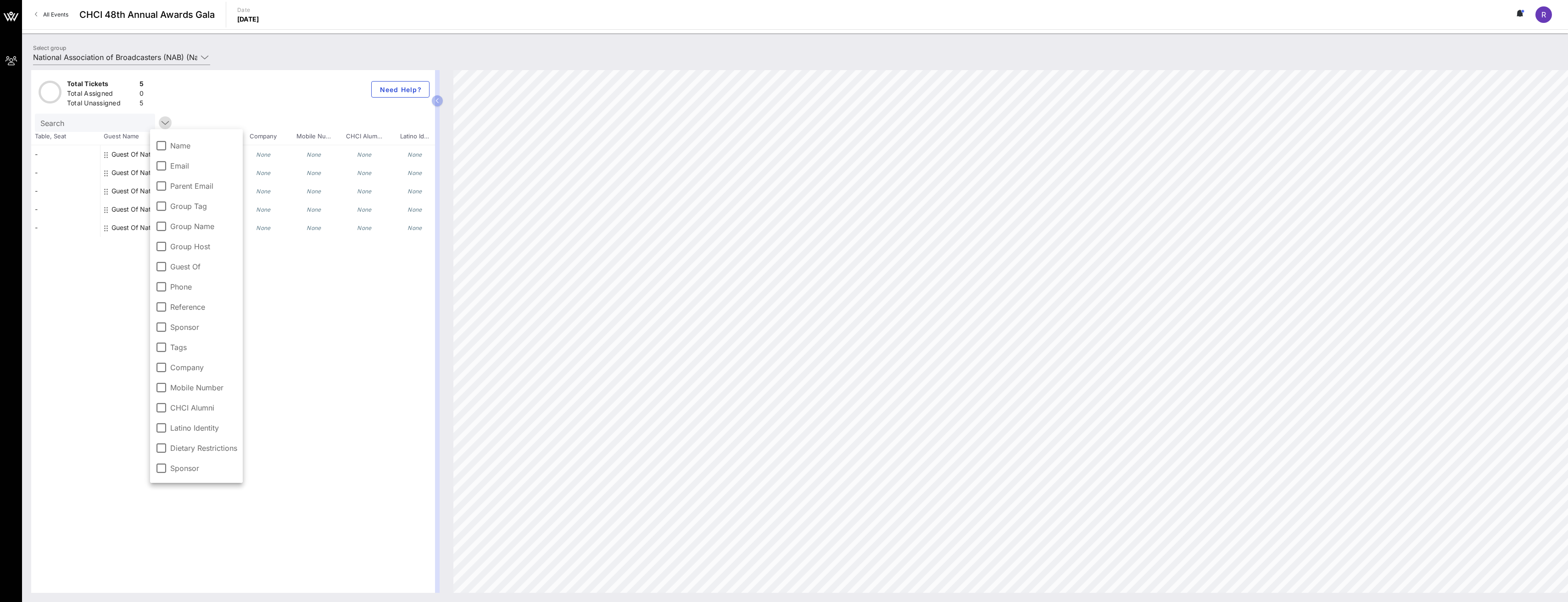
click at [160, 124] on icon "button" at bounding box center [165, 123] width 11 height 11
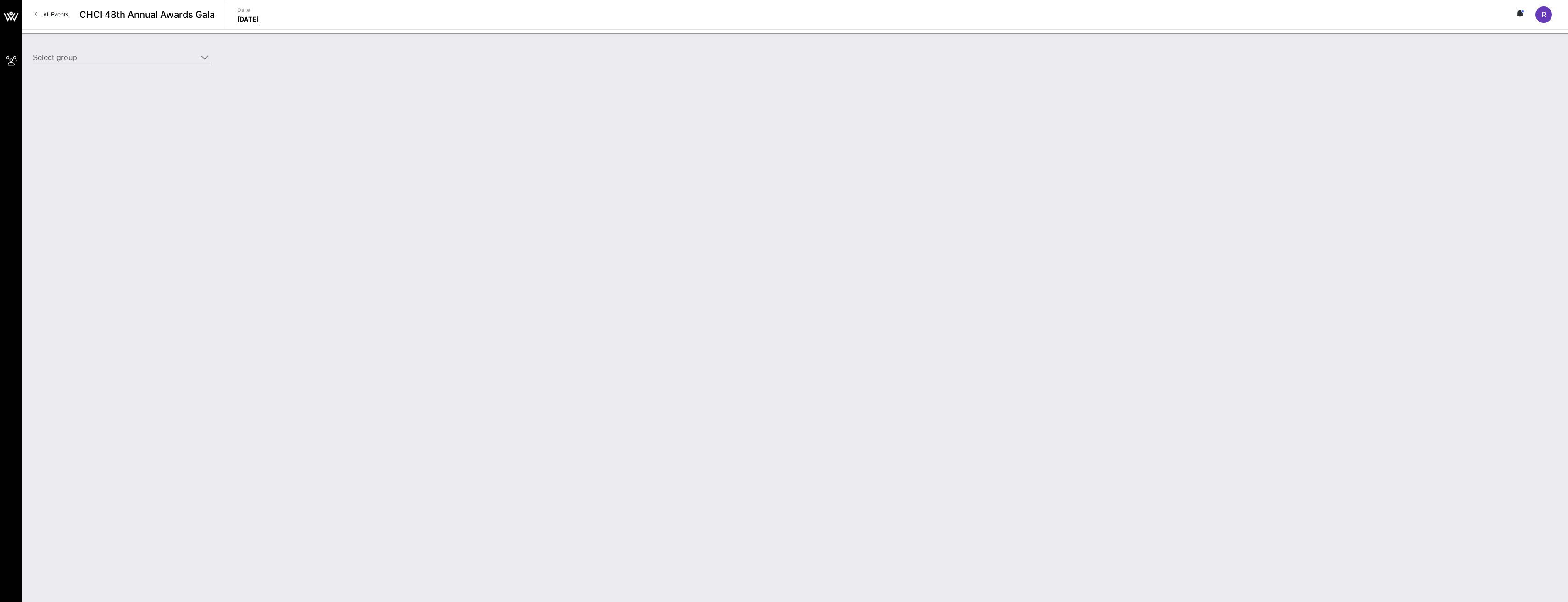
type input "National Association of Broadcasters (NAB) (National Association of Broadcaster…"
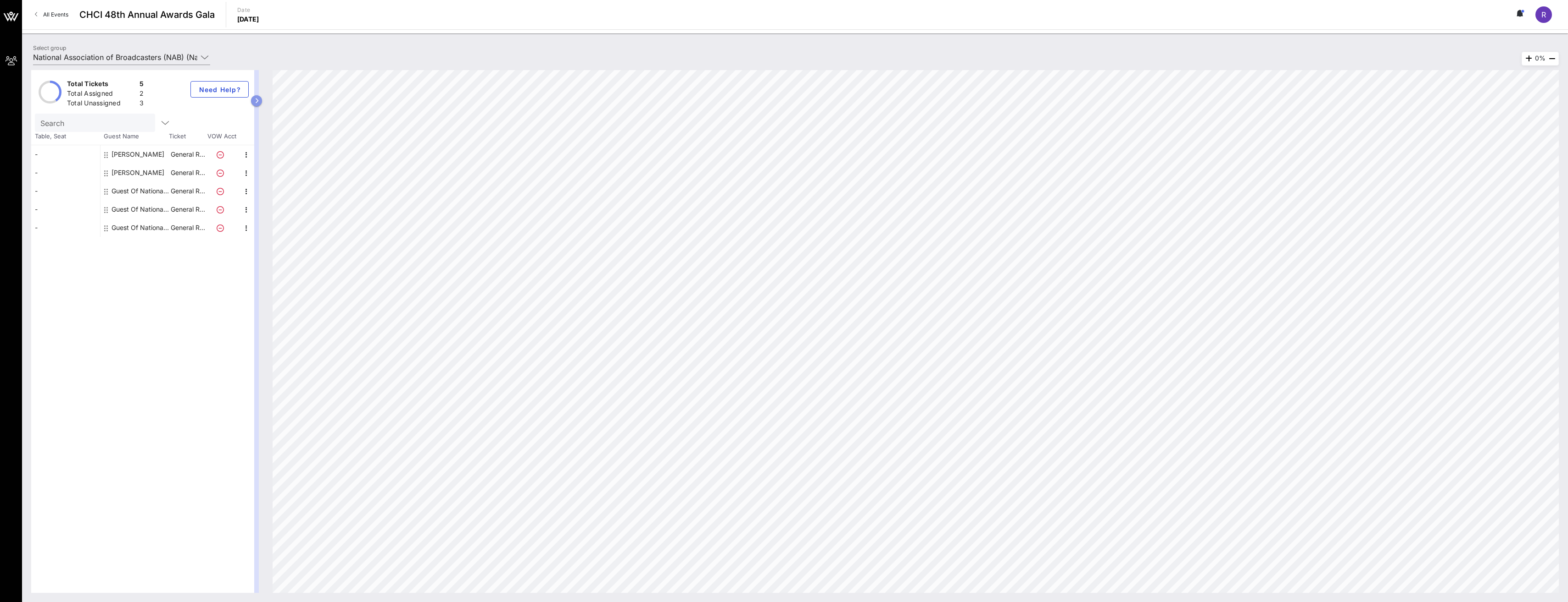
click at [257, 103] on icon "button" at bounding box center [256, 101] width 4 height 6
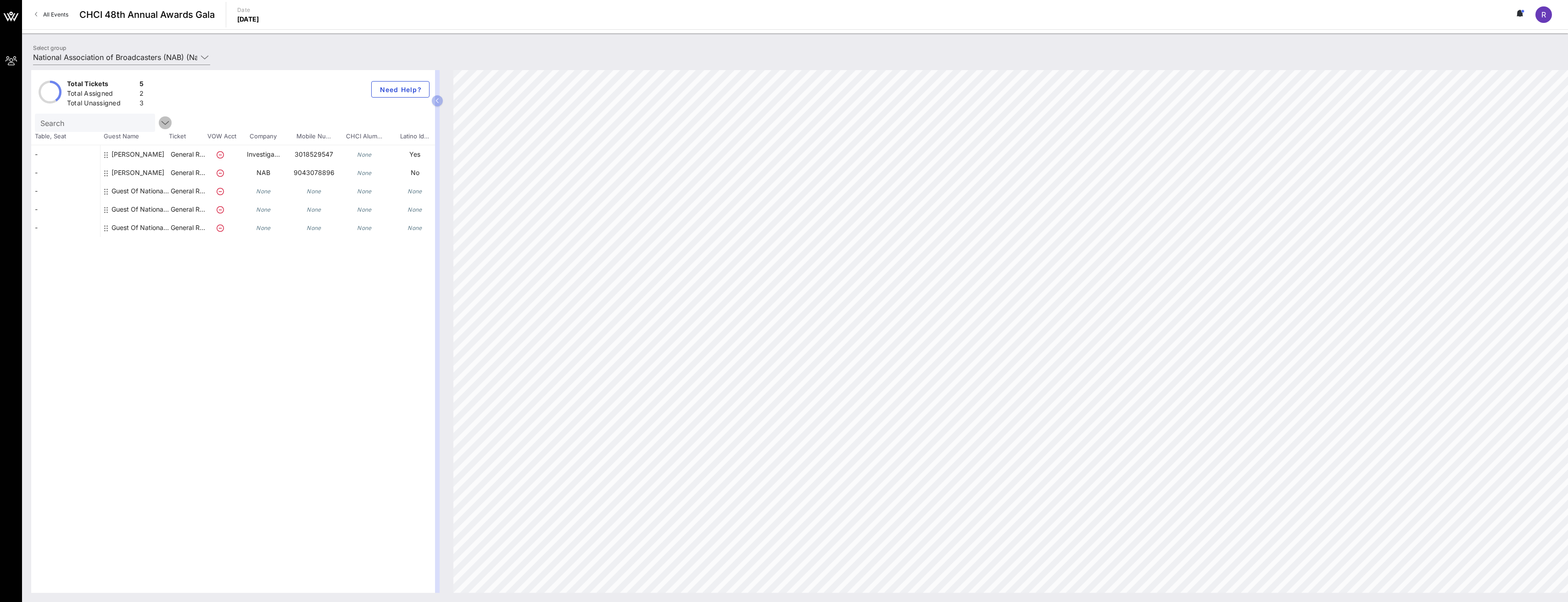
click at [160, 126] on icon "button" at bounding box center [165, 123] width 11 height 11
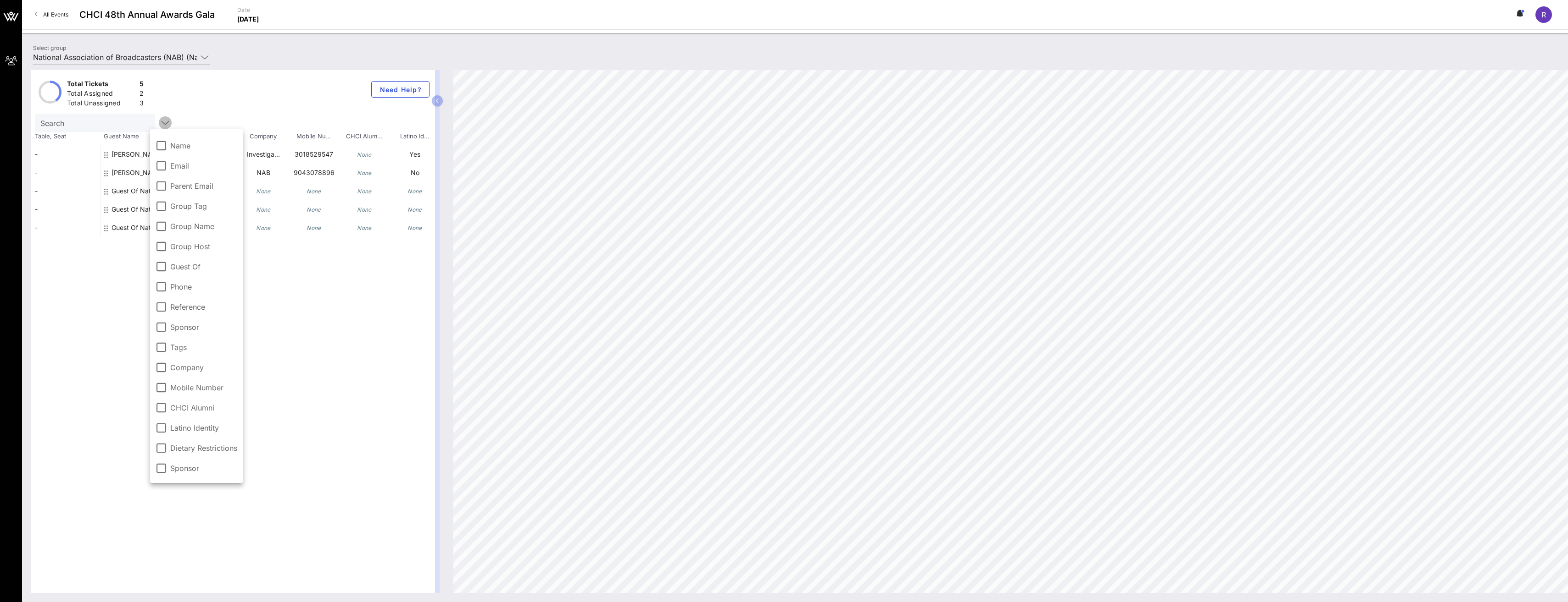
click at [160, 126] on icon "button" at bounding box center [165, 123] width 11 height 11
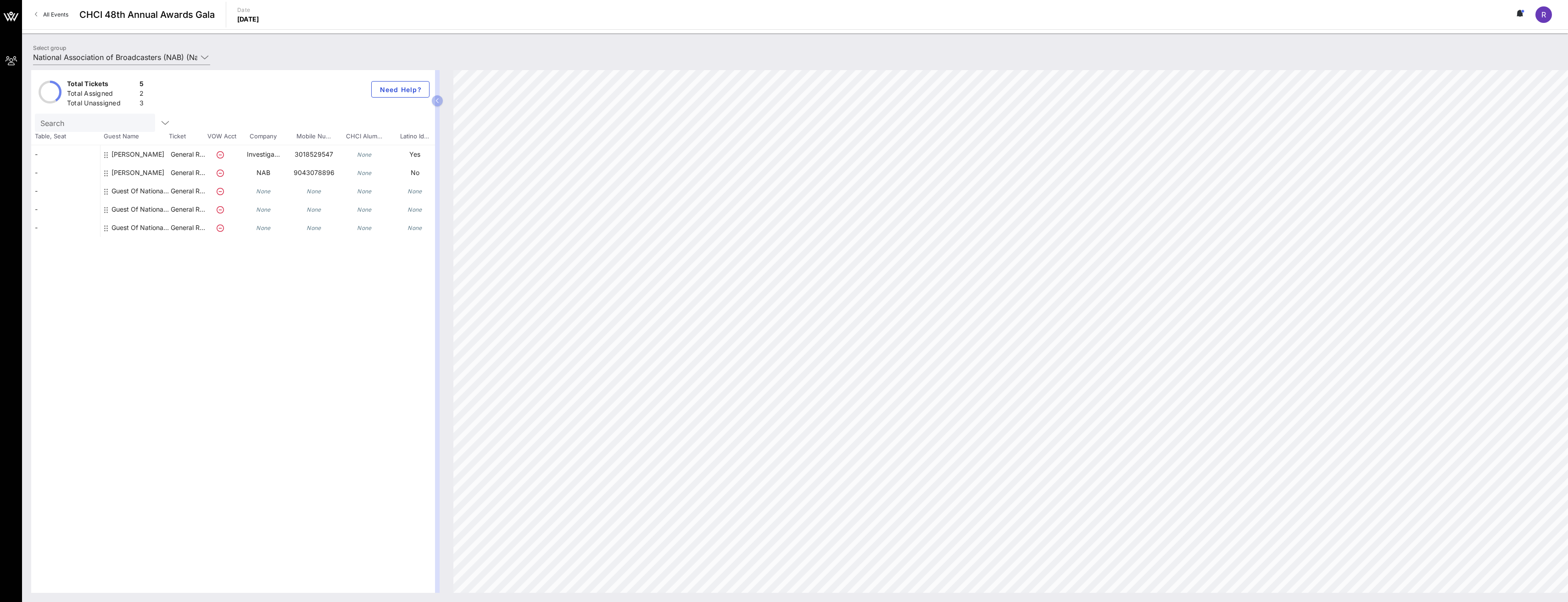
click at [219, 191] on icon at bounding box center [219, 191] width 7 height 7
click at [99, 192] on div "-" at bounding box center [65, 191] width 69 height 18
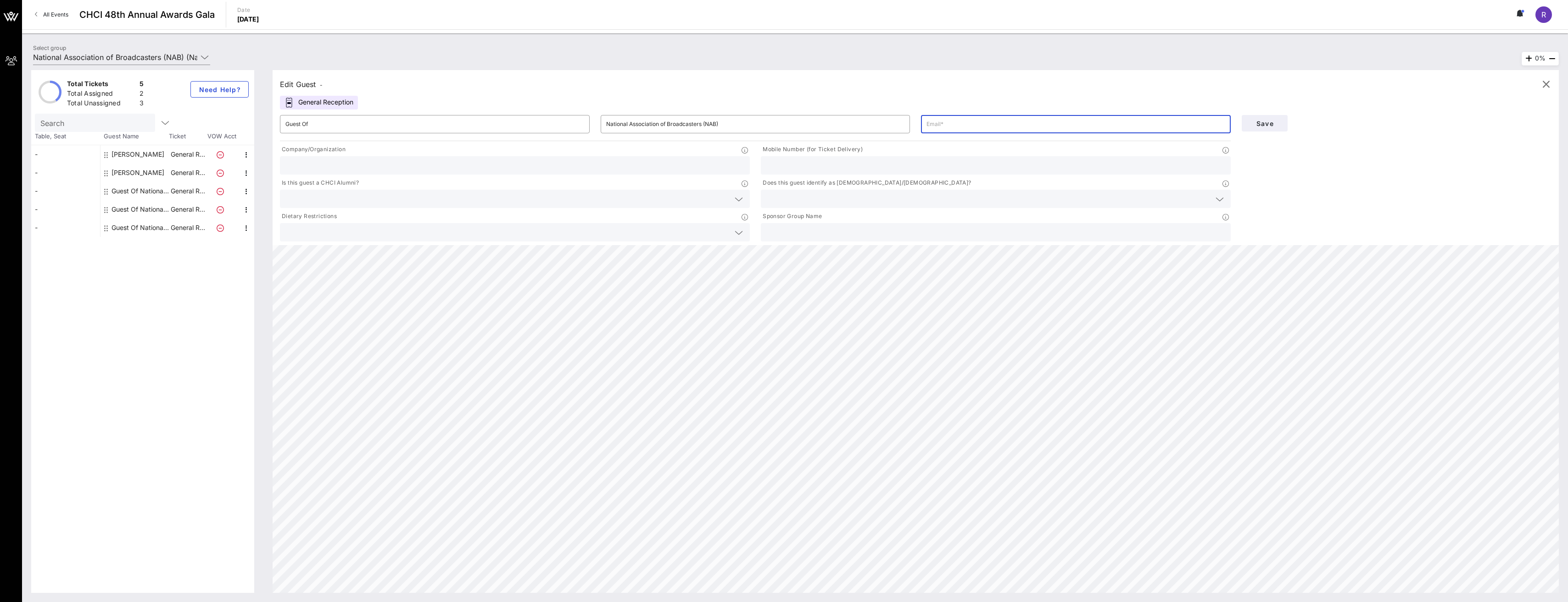
click at [977, 130] on input "text" at bounding box center [1075, 124] width 298 height 15
type input "[EMAIL_ADDRESS][DOMAIN_NAME]"
type input "NAB"
type input "4074542654"
click at [890, 200] on input "text" at bounding box center [987, 199] width 444 height 12
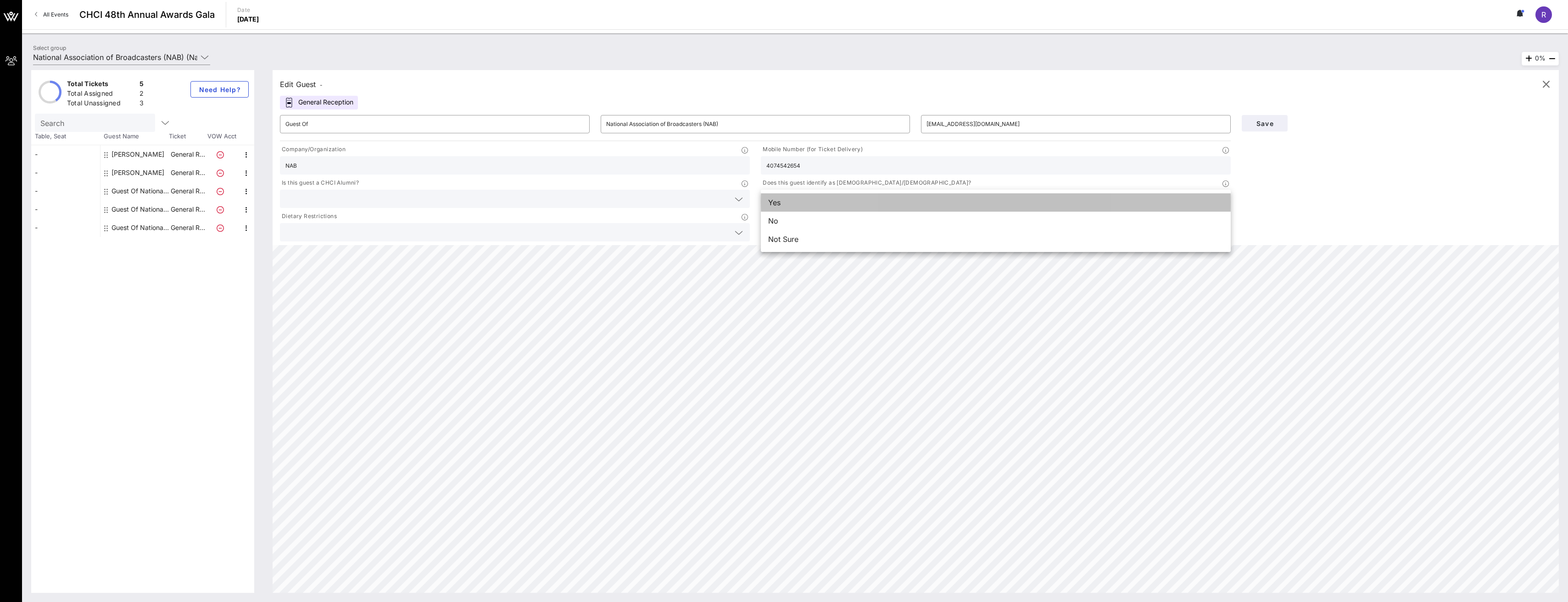
click at [825, 201] on div "Yes" at bounding box center [995, 202] width 470 height 18
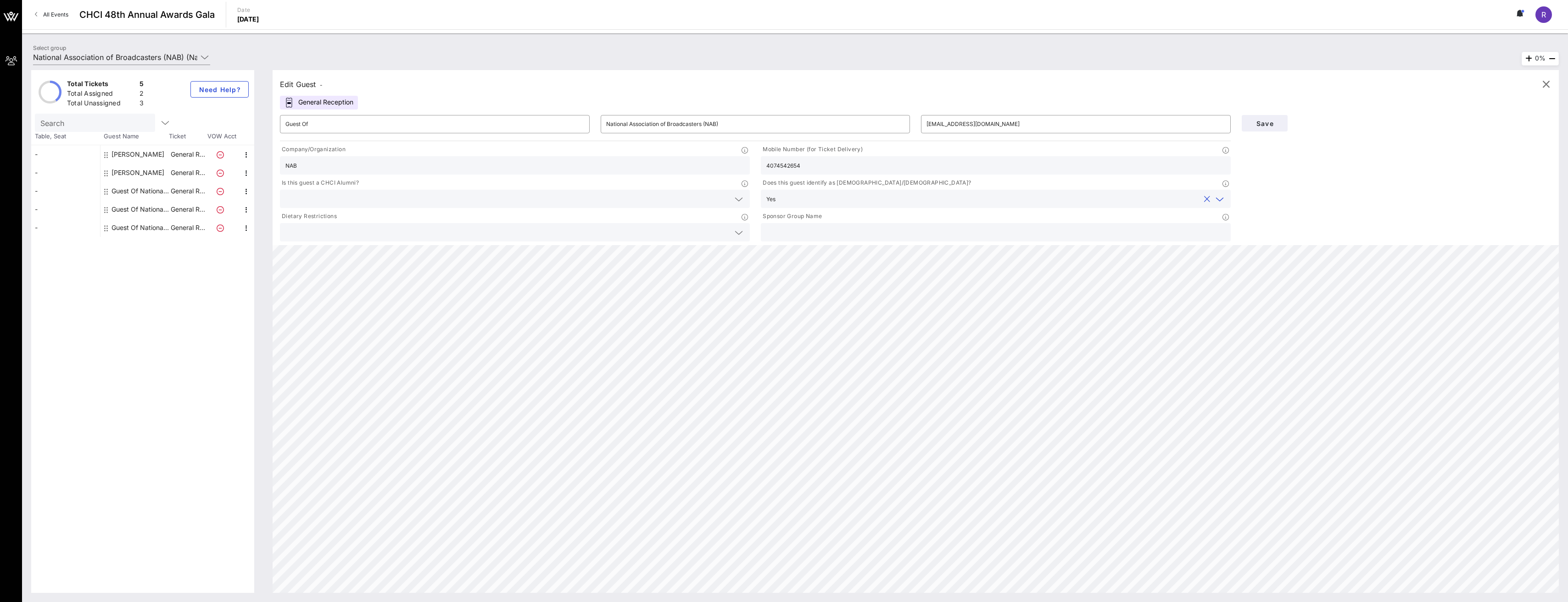
click at [288, 101] on icon at bounding box center [288, 103] width 9 height 10
click at [1256, 127] on span "Save" at bounding box center [1264, 124] width 31 height 8
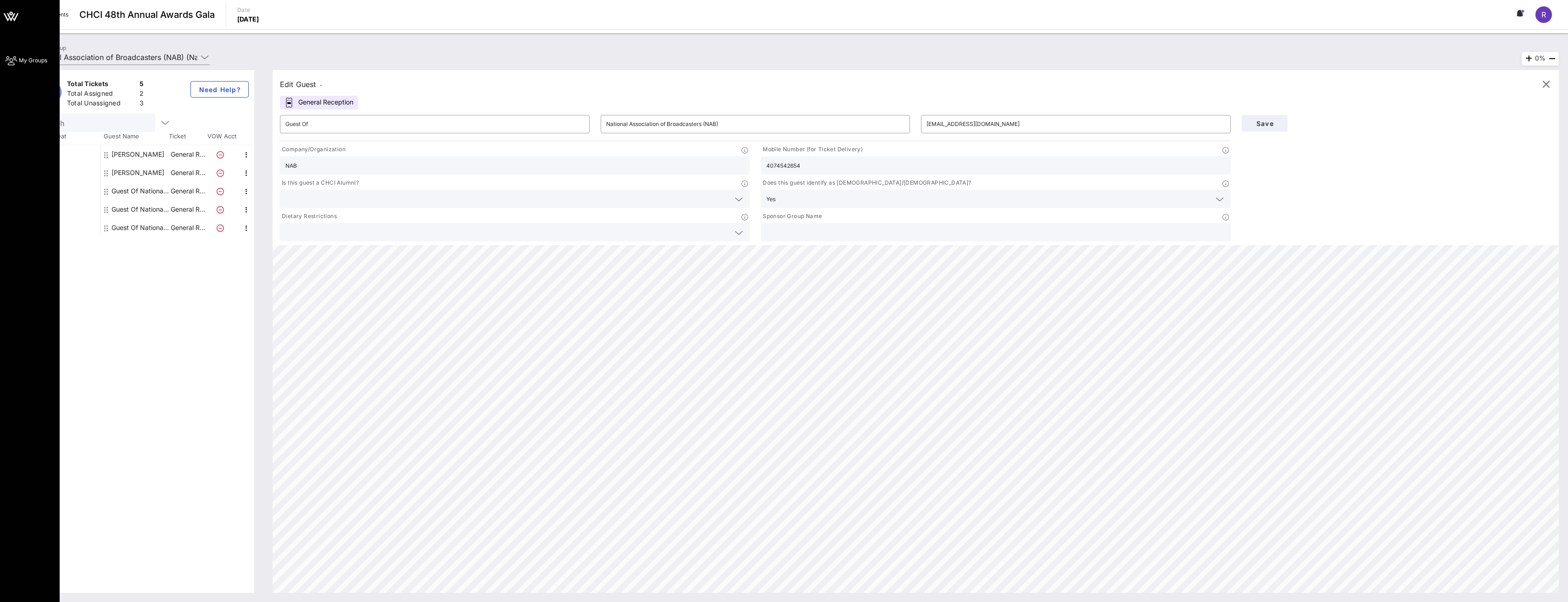
click at [6, 17] on icon at bounding box center [7, 17] width 6 height 8
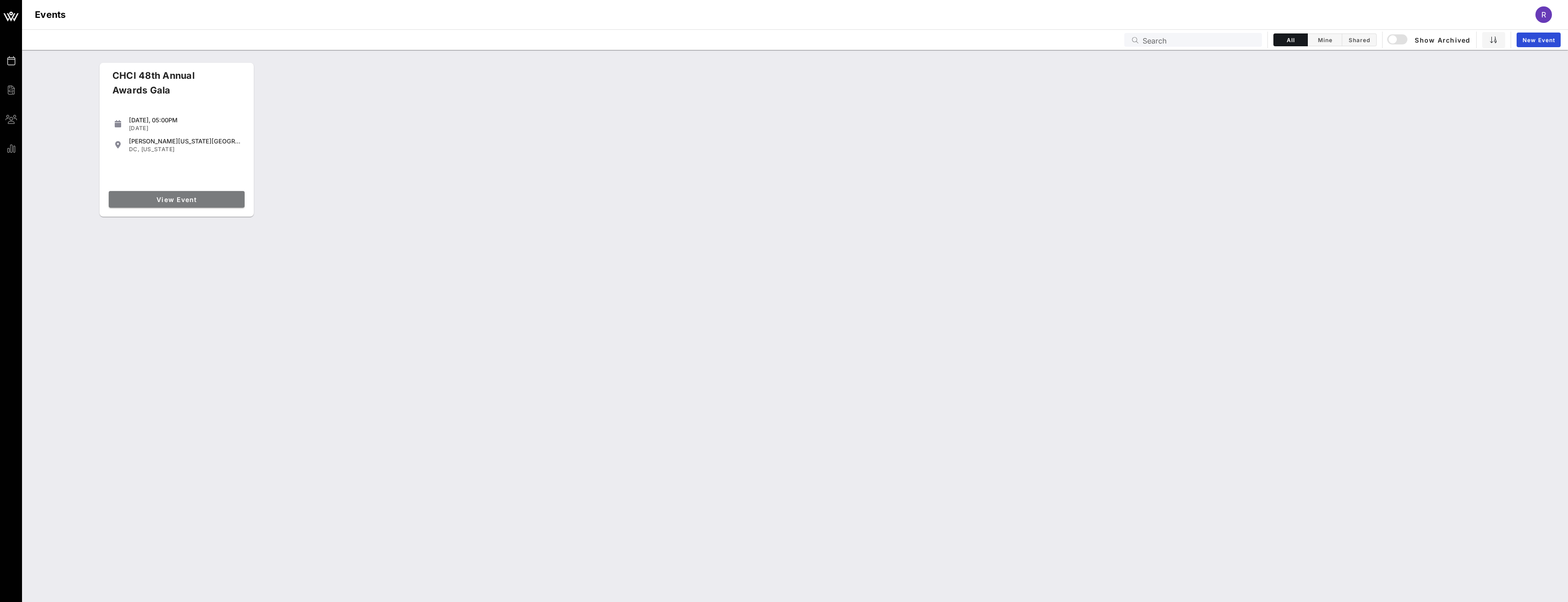
click at [196, 200] on span "View Event" at bounding box center [177, 199] width 129 height 8
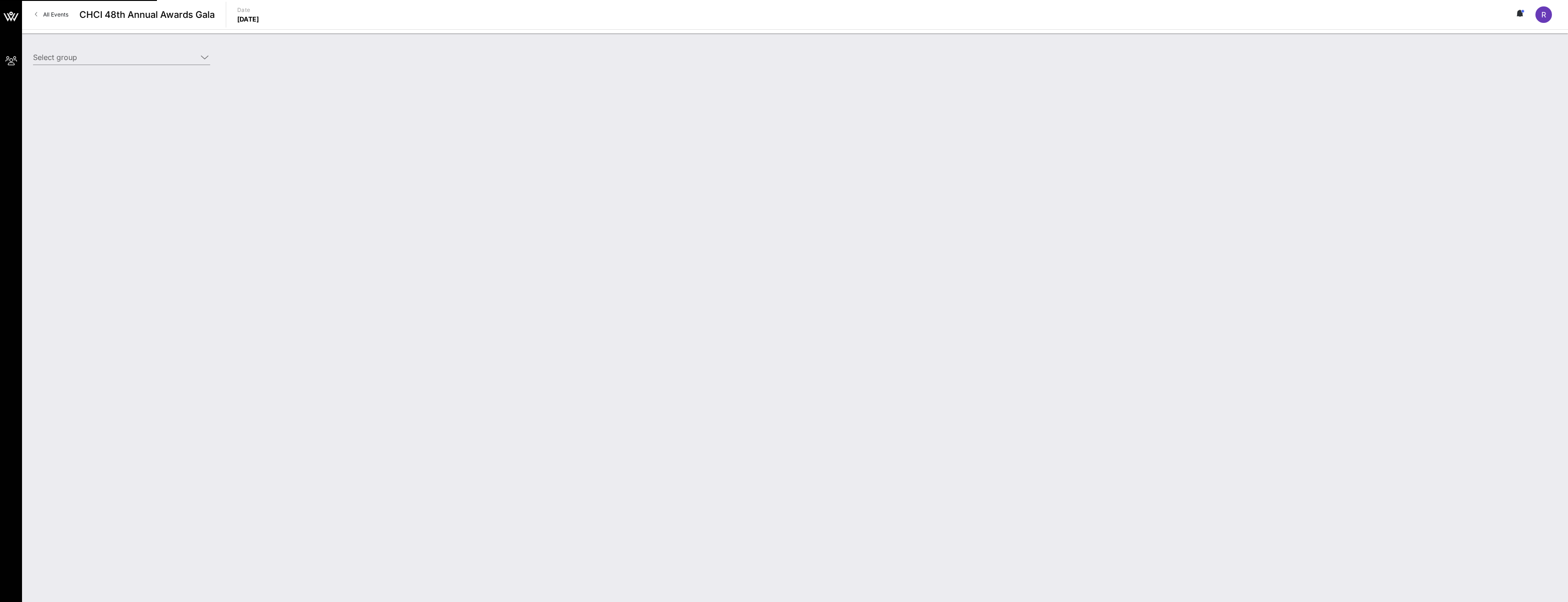
type input "National Association of Broadcasters (NAB) (National Association of Broadcaster…"
